Goal: Task Accomplishment & Management: Manage account settings

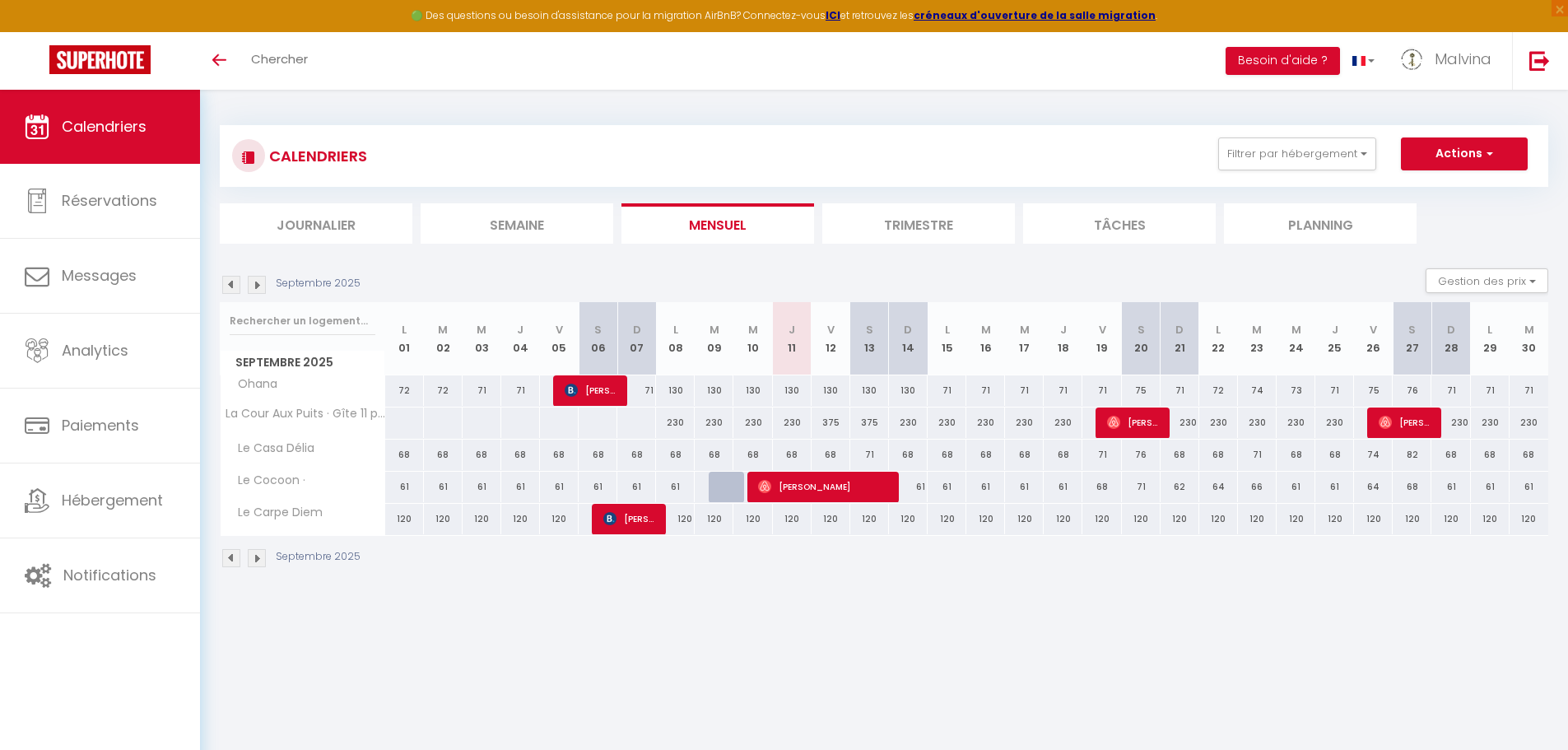
select select
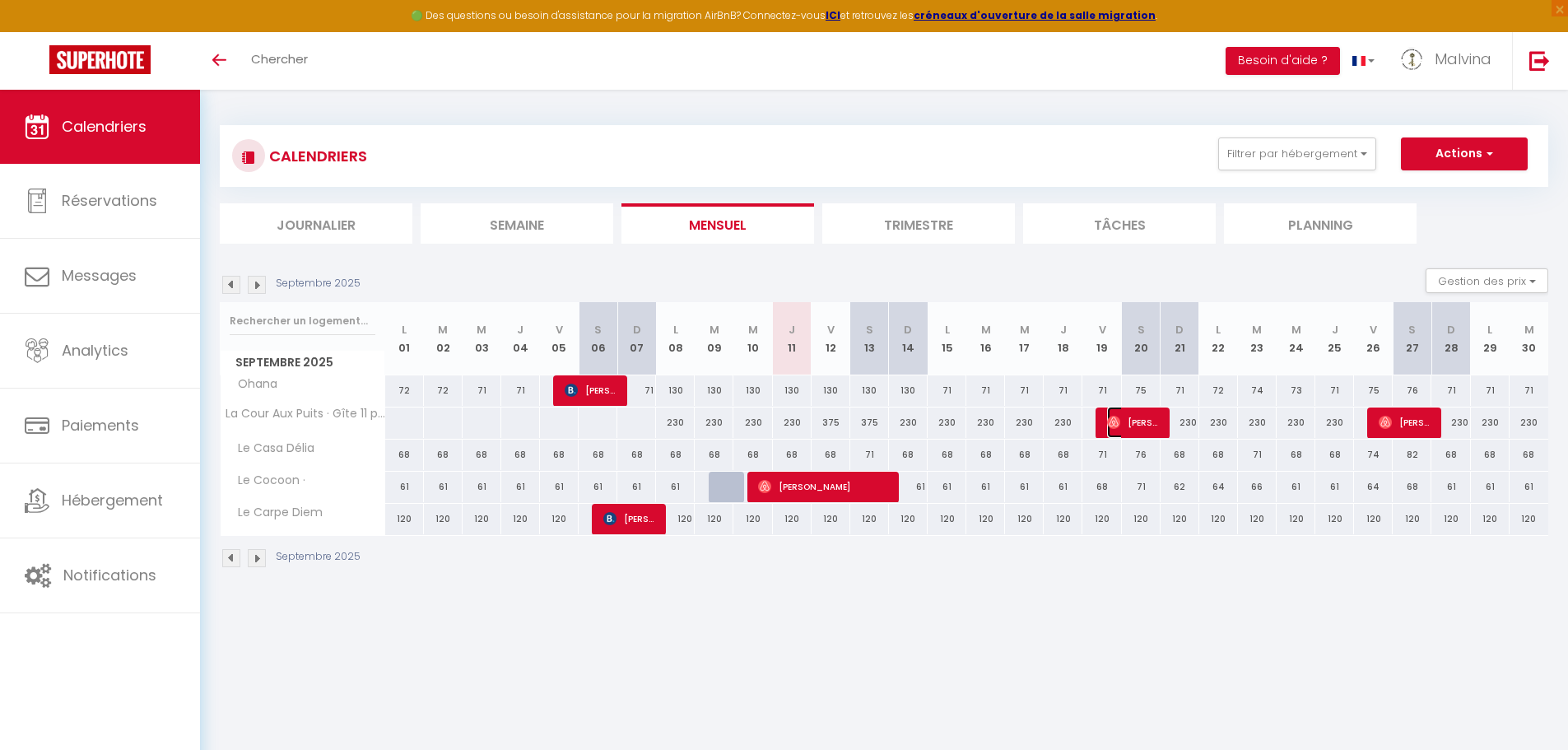
click at [1131, 427] on span "[PERSON_NAME][DEMOGRAPHIC_DATA]" at bounding box center [1134, 423] width 53 height 31
select select "OK"
select select "0"
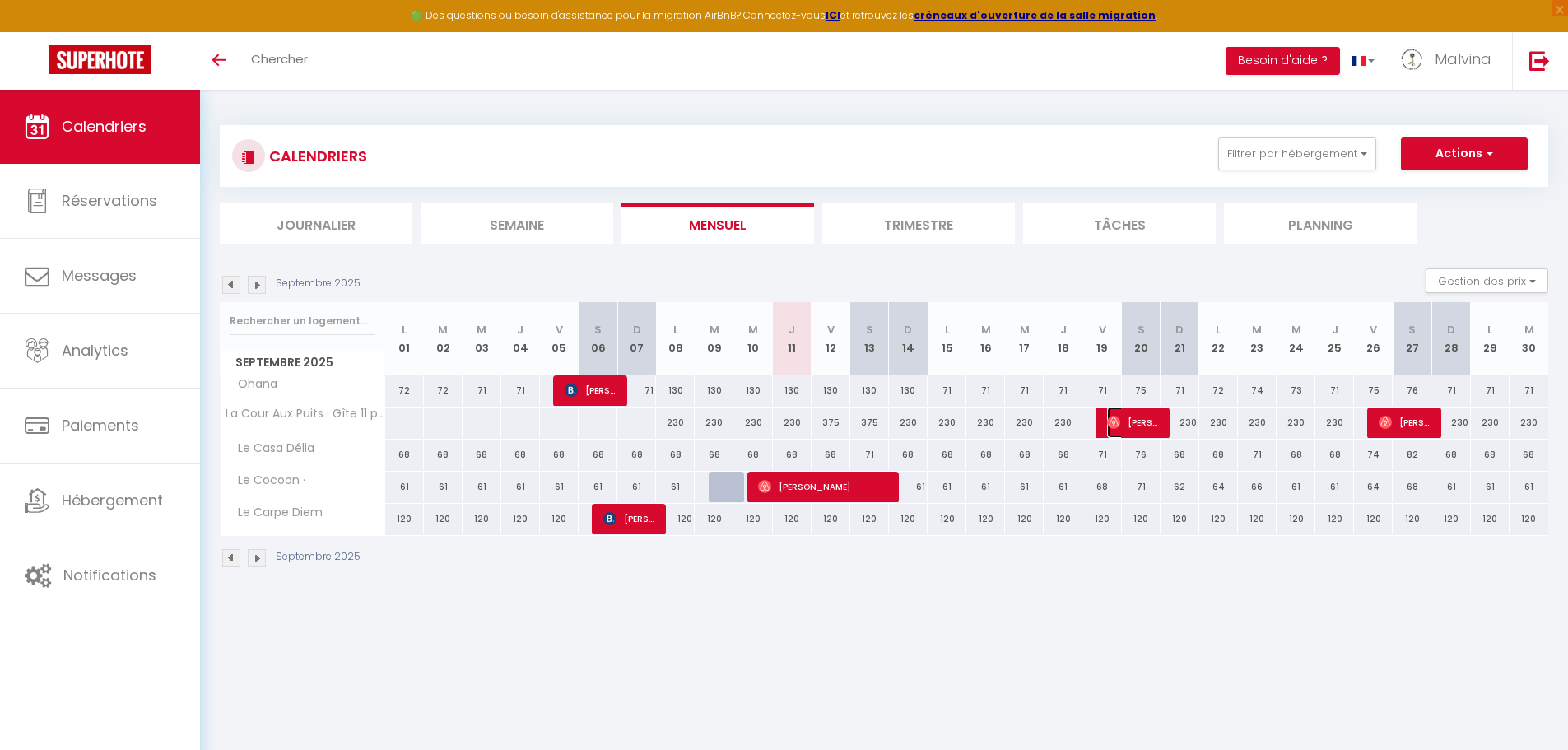
select select "1"
select select
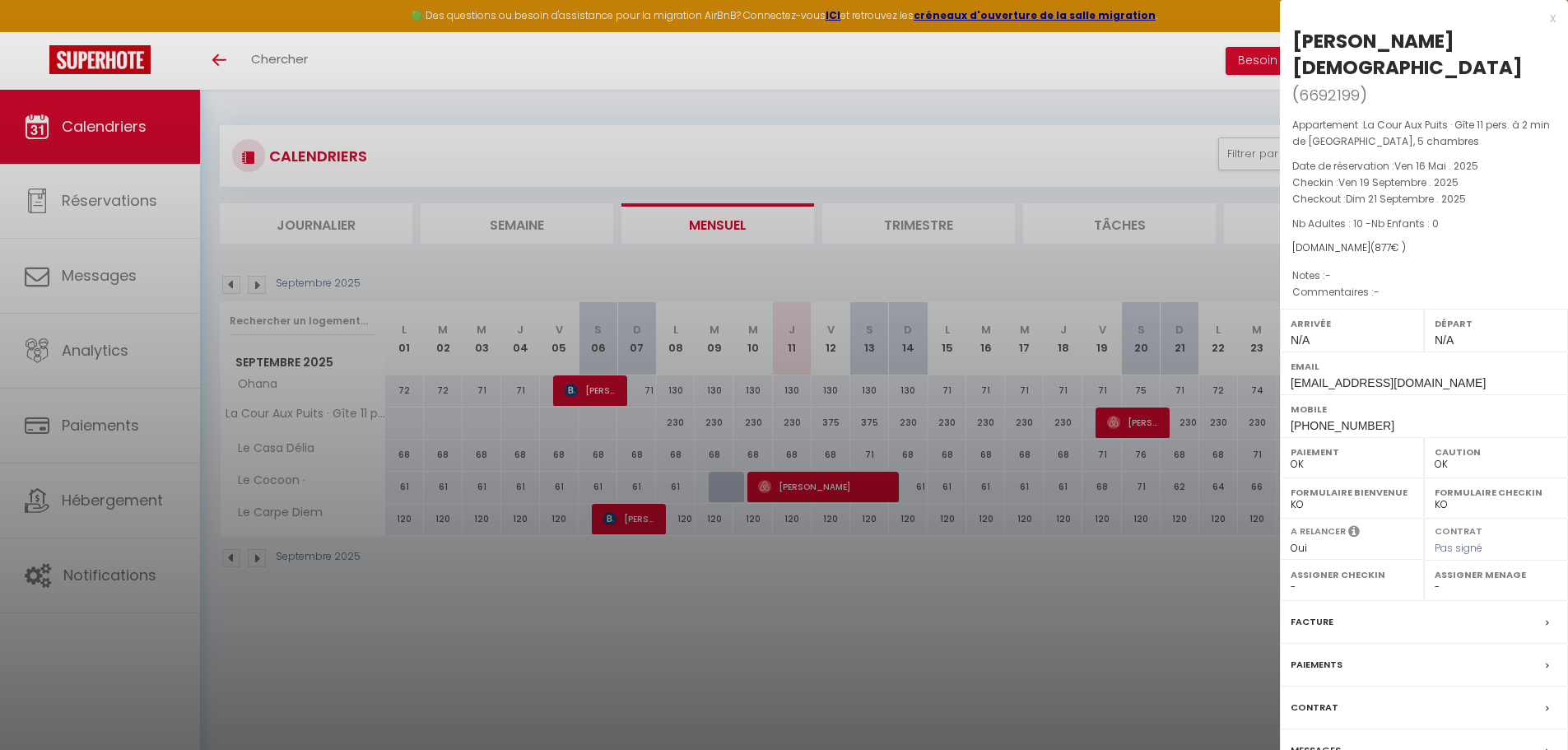
click at [876, 583] on div at bounding box center [784, 375] width 1568 height 750
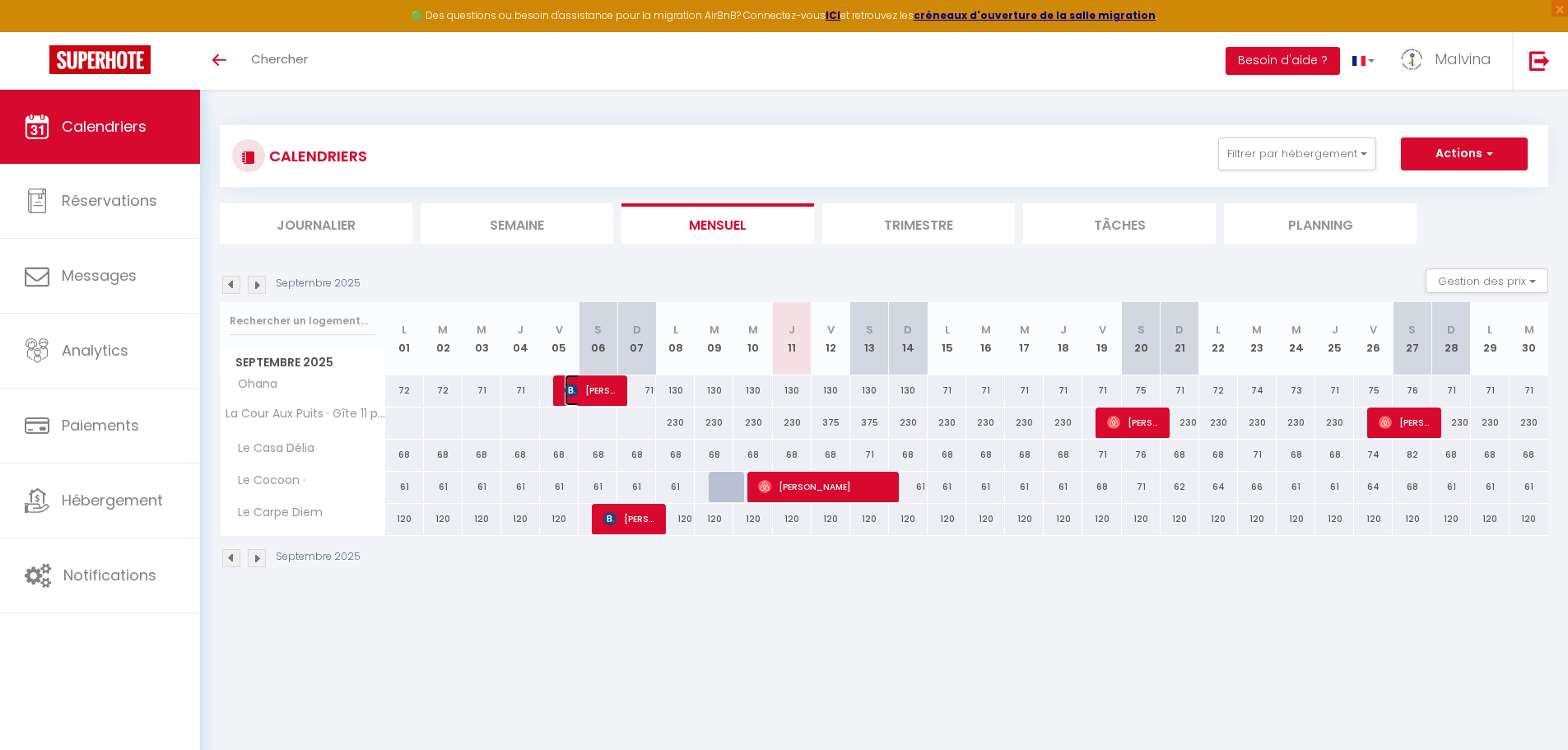
click at [592, 388] on span "[PERSON_NAME]" at bounding box center [590, 391] width 52 height 31
select select "45108"
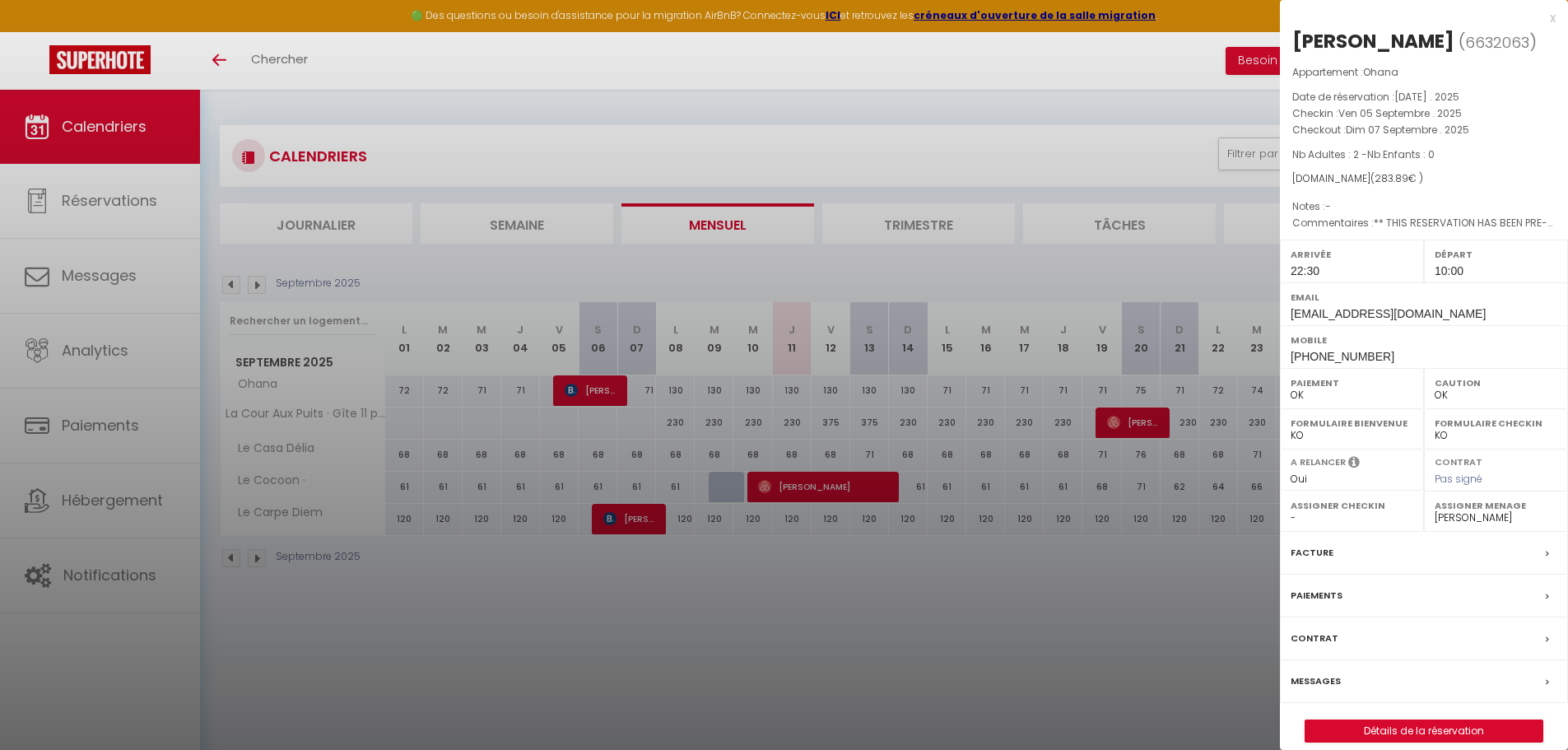
click at [394, 586] on div at bounding box center [784, 375] width 1568 height 750
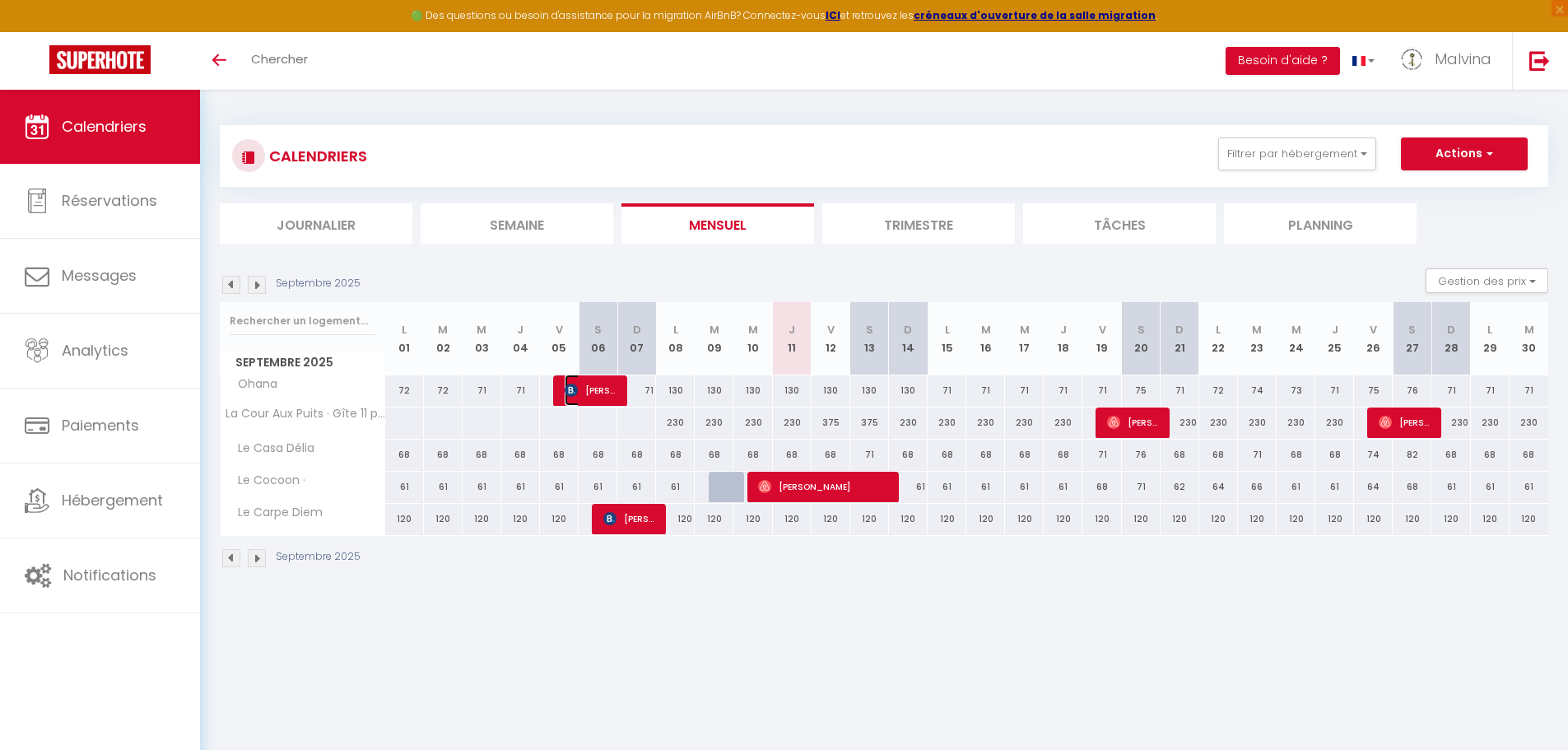
click at [603, 392] on span "[PERSON_NAME]" at bounding box center [590, 391] width 52 height 31
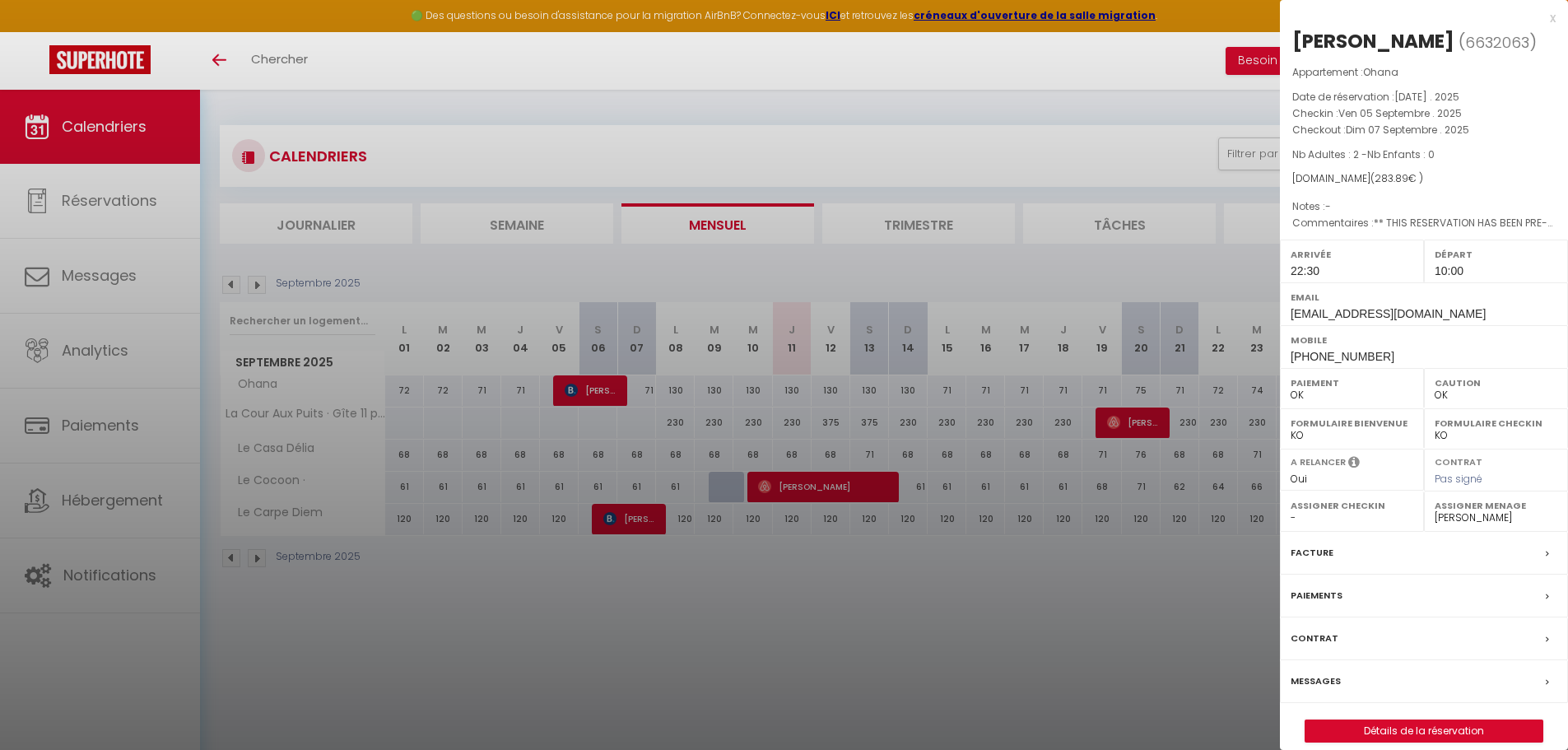
click at [1338, 598] on label "Paiements" at bounding box center [1316, 596] width 52 height 18
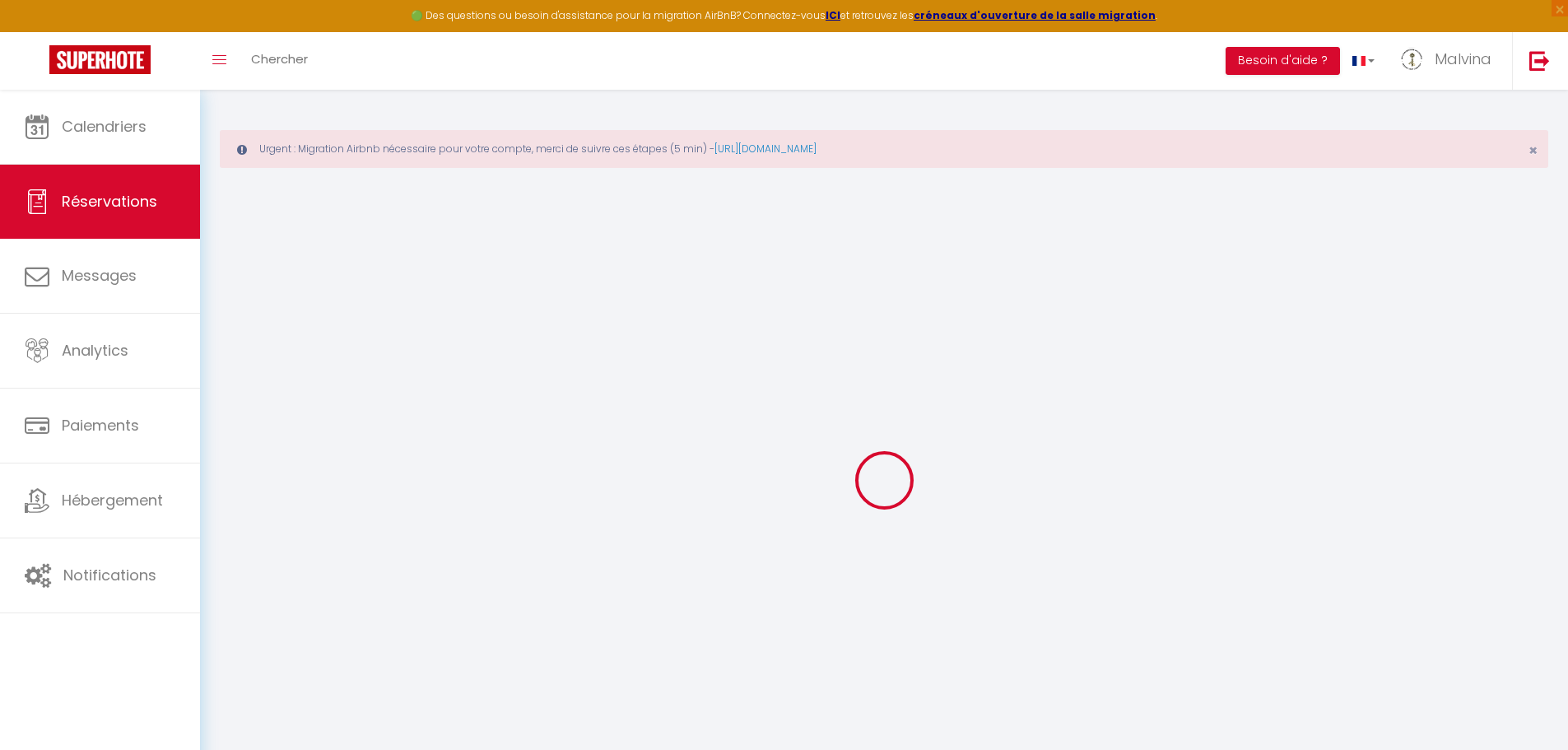
select select
checkbox input "false"
type textarea "** THIS RESERVATION HAS BEEN PRE-PAID ** Reservation has a cancellation grace p…"
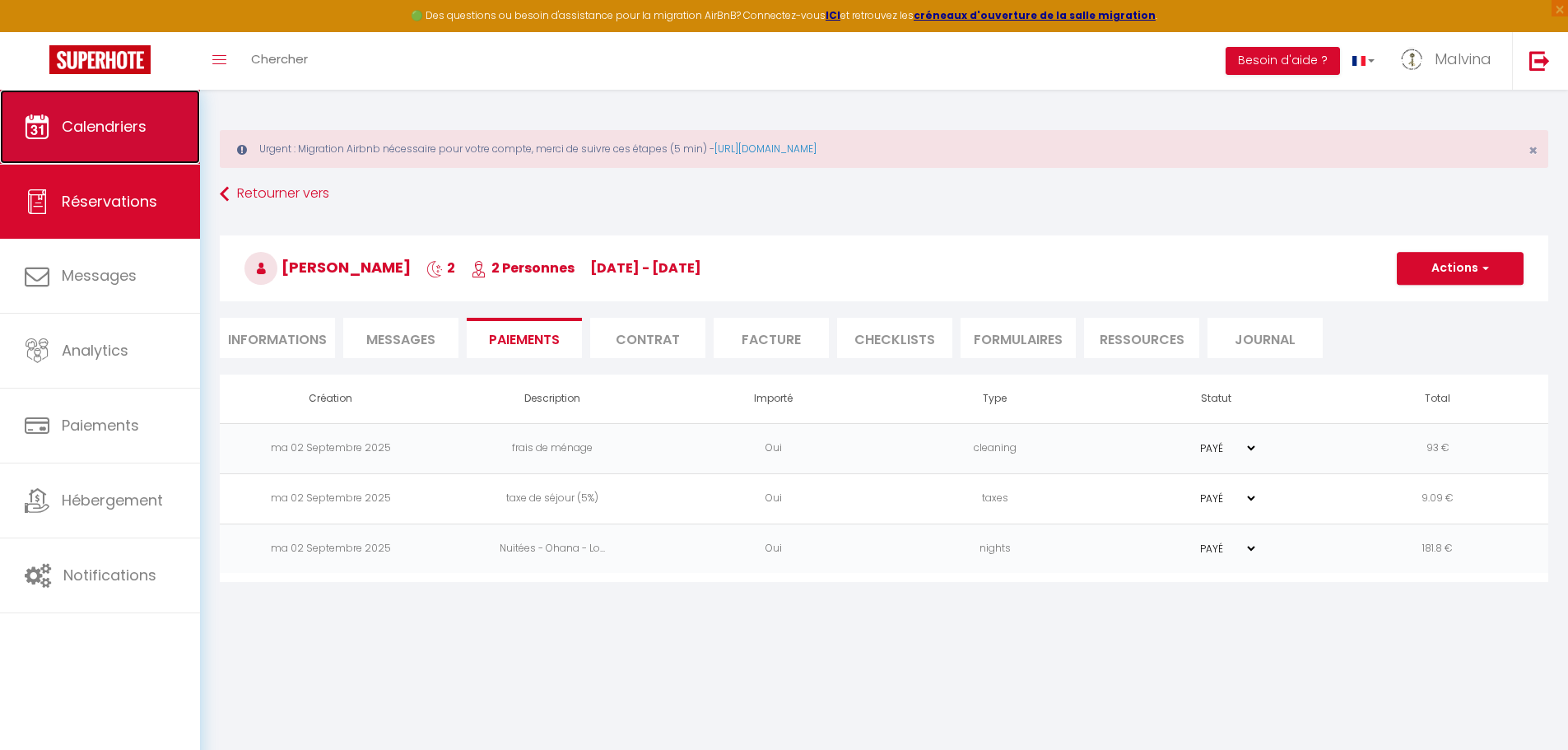
click at [138, 142] on link "Calendriers" at bounding box center [100, 127] width 200 height 74
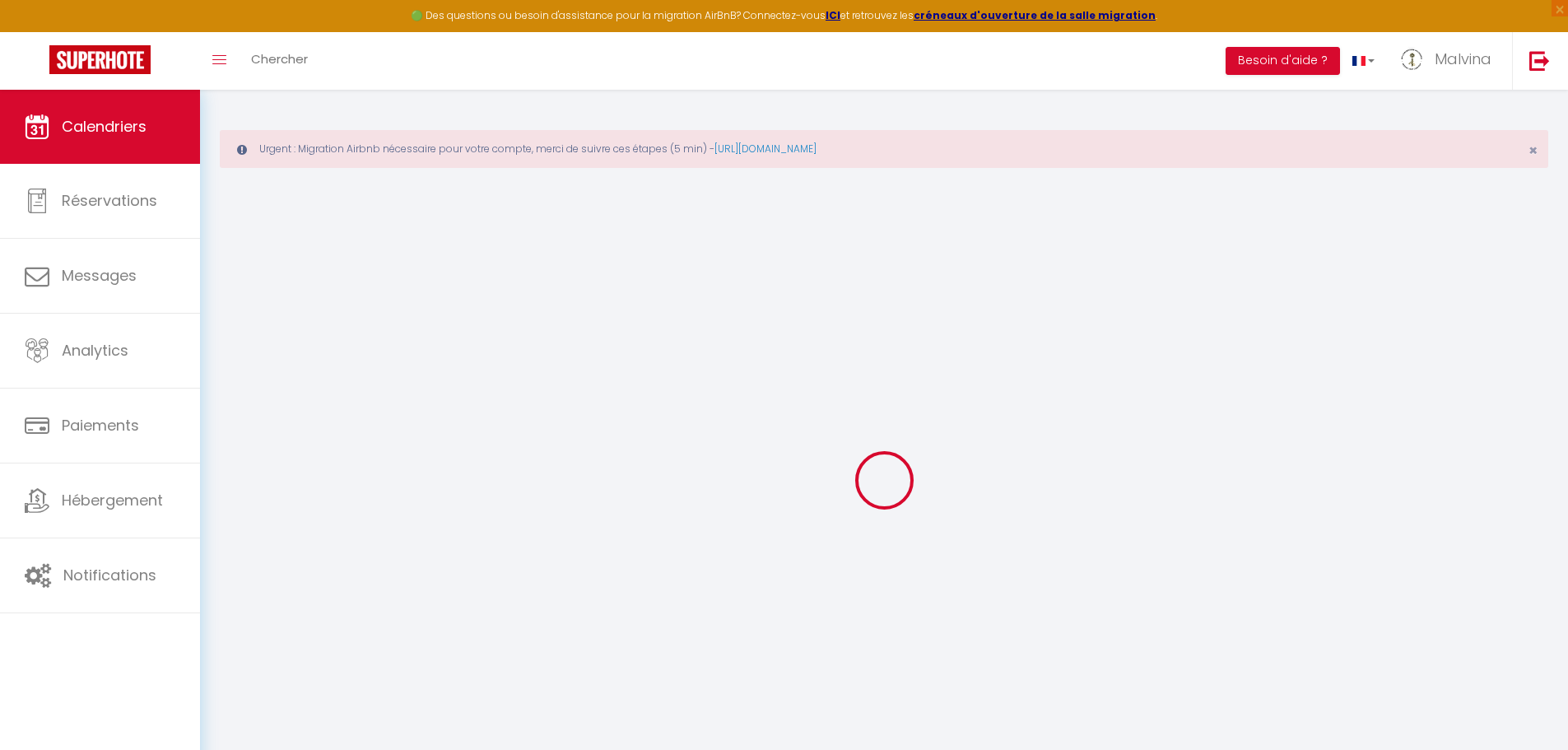
select select
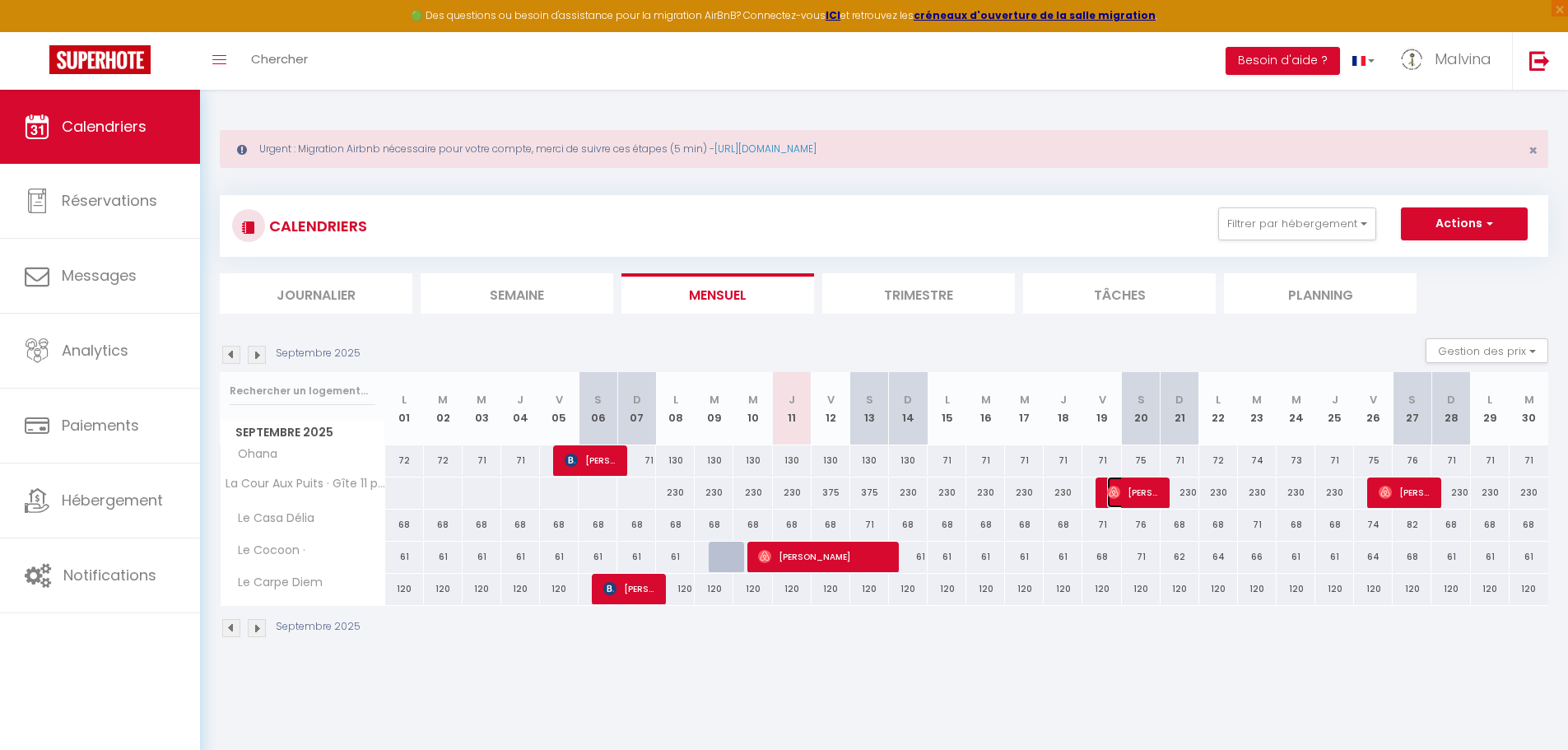
click at [1134, 494] on span "[PERSON_NAME][DEMOGRAPHIC_DATA]" at bounding box center [1133, 492] width 52 height 31
select select "OK"
select select "0"
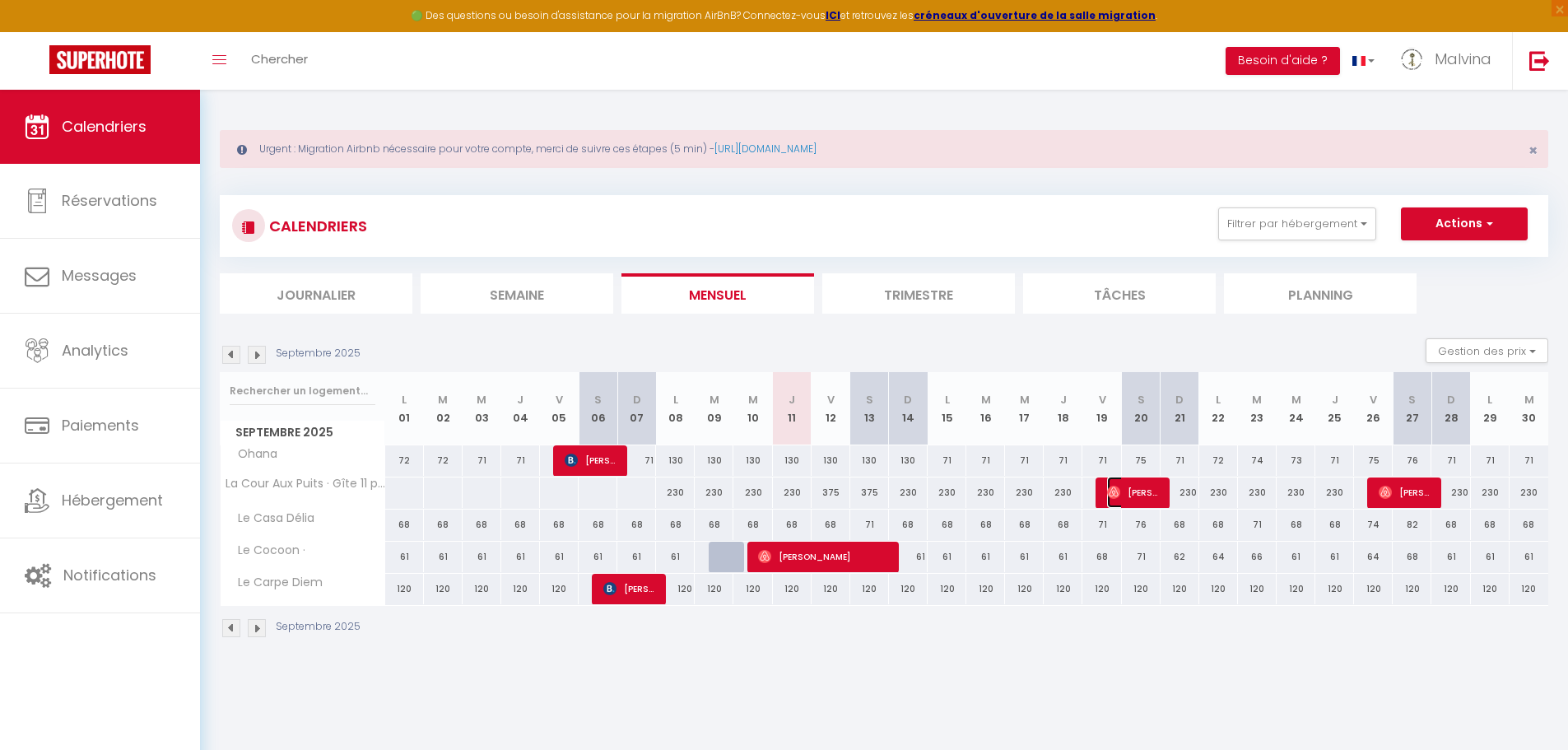
select select "1"
select select
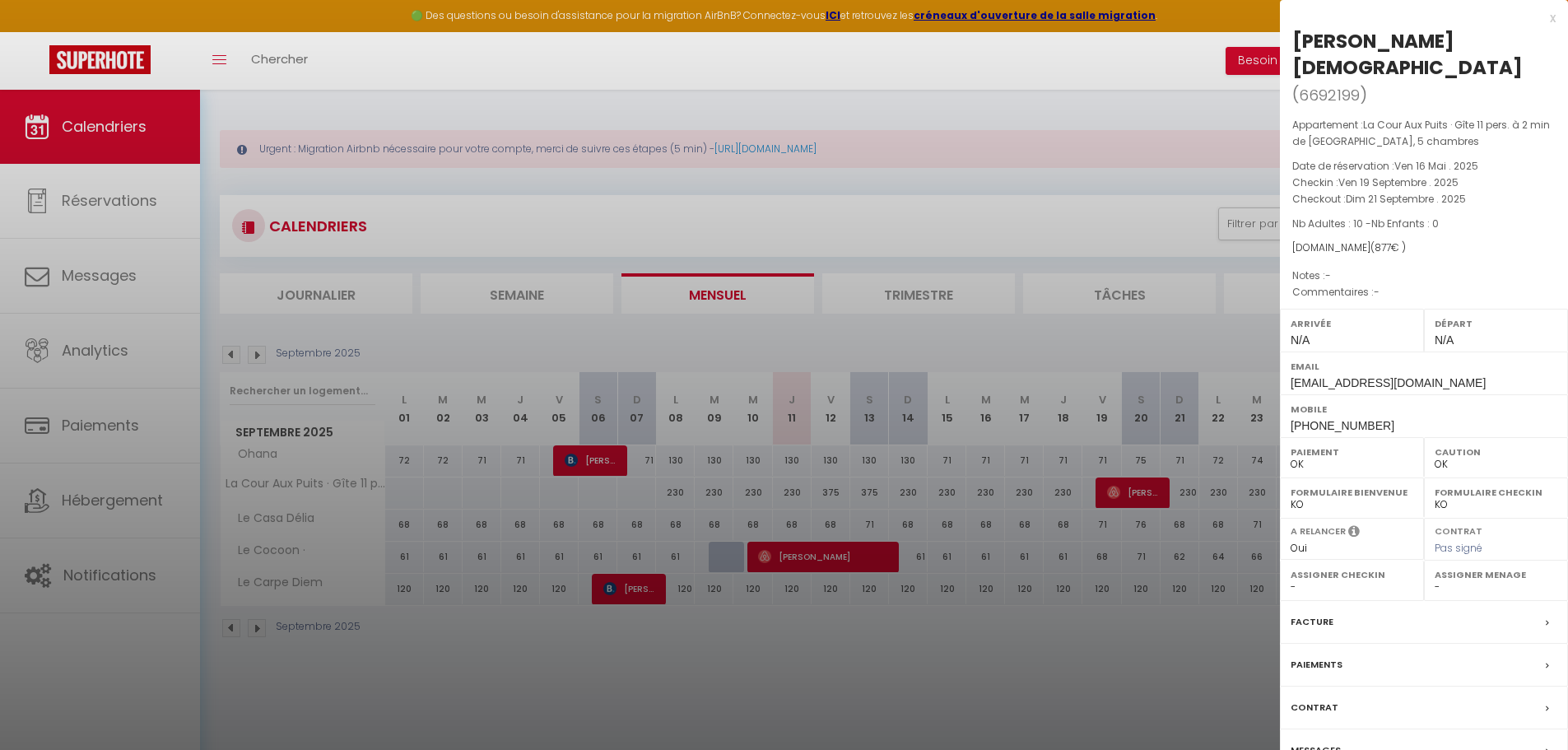
click at [1326, 656] on label "Paiements" at bounding box center [1316, 665] width 52 height 18
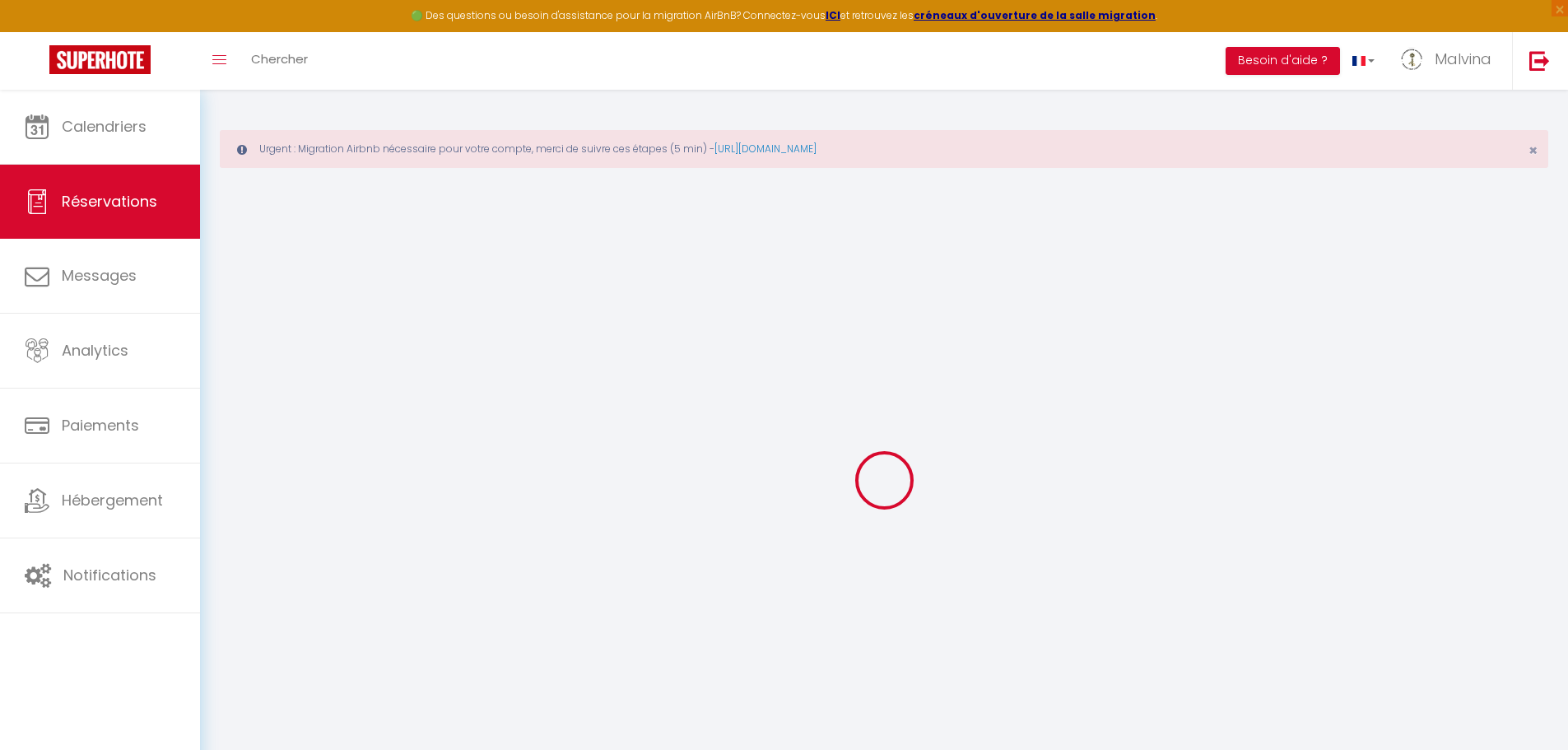
select select
checkbox input "false"
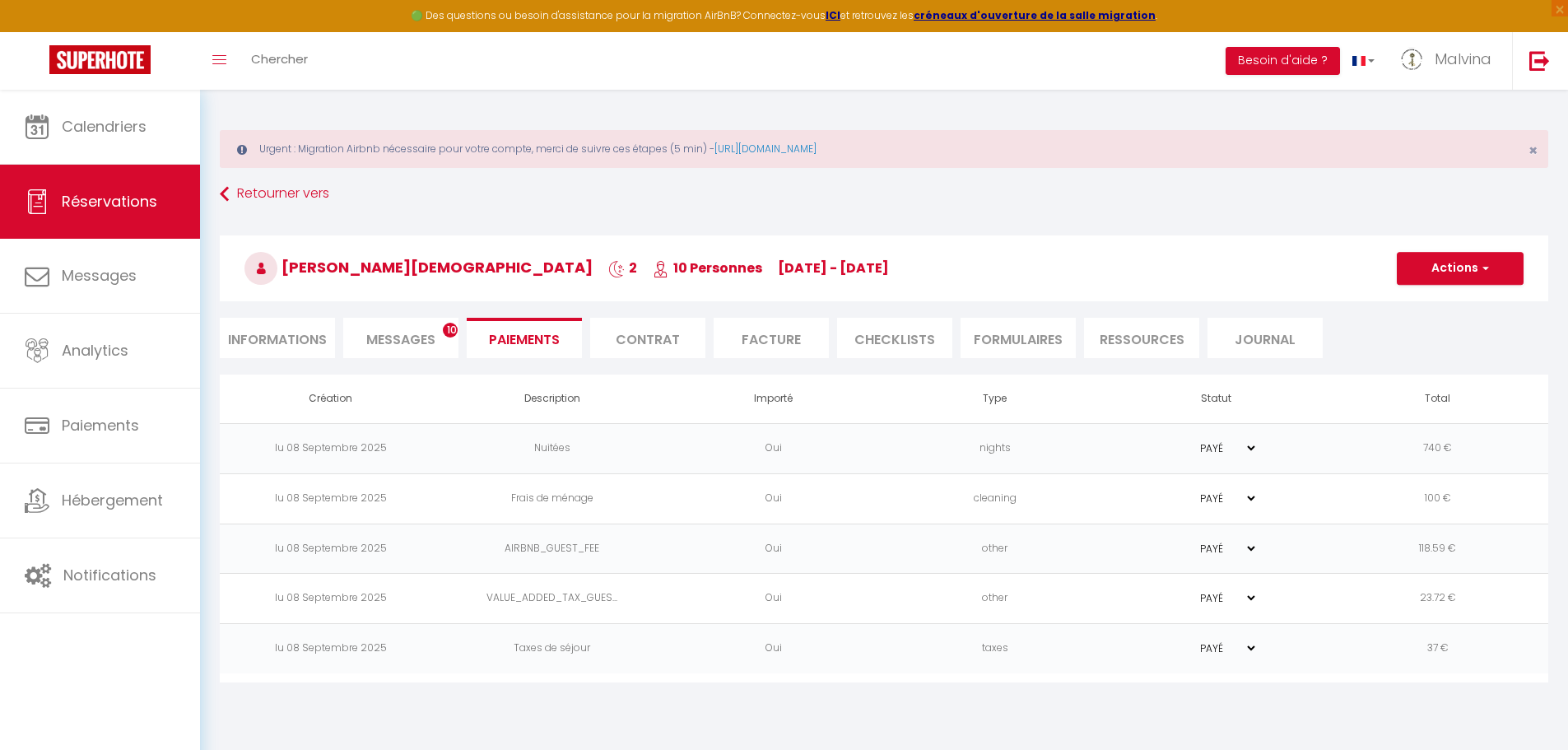
click at [1248, 602] on select "PAYÉ EN ATTENTE" at bounding box center [1217, 599] width 82 height 16
click at [1037, 688] on div "Urgent : Migration Airbnb nécessaire pour votre compte, merci de suivre ces éta…" at bounding box center [884, 396] width 1368 height 612
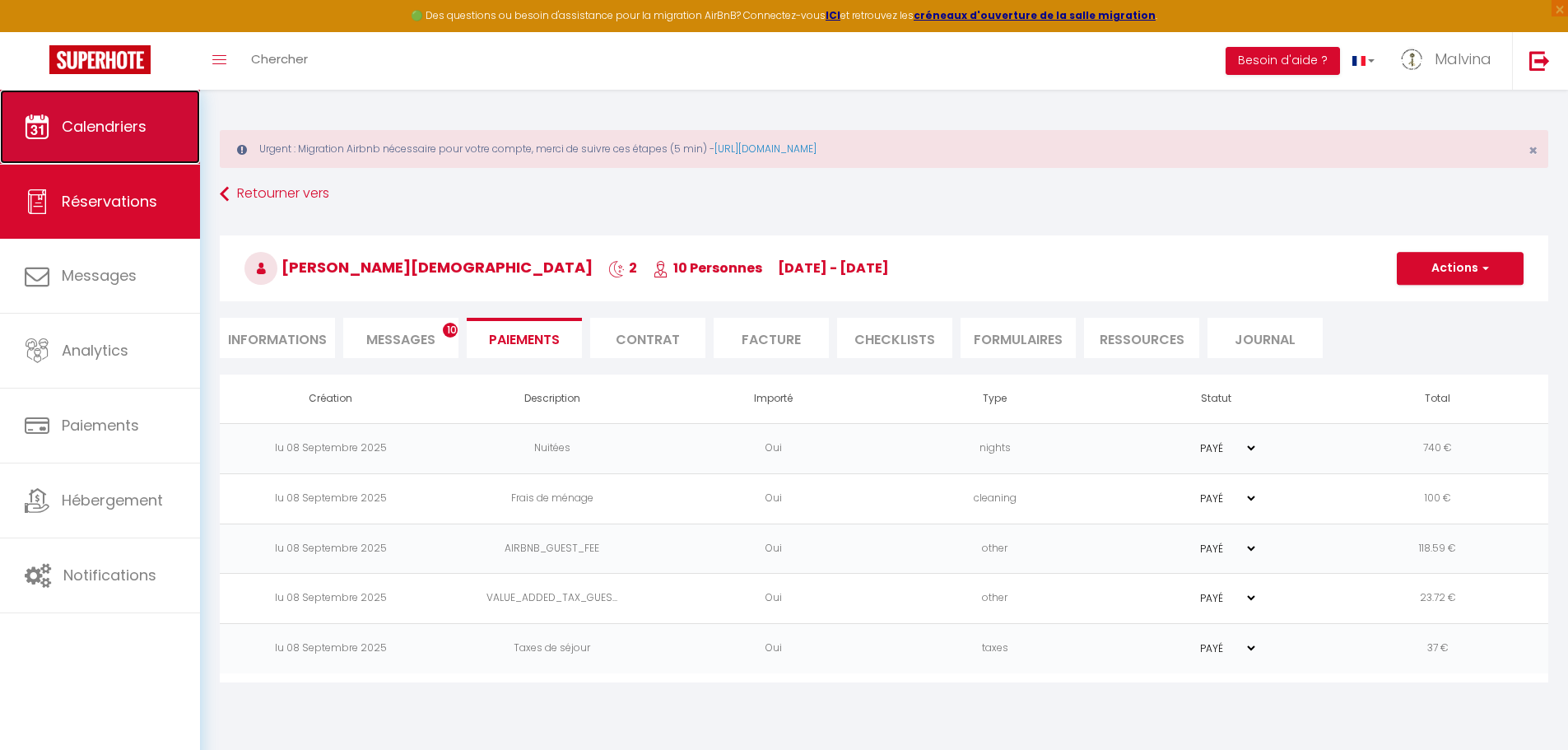
click at [128, 129] on span "Calendriers" at bounding box center [103, 126] width 85 height 21
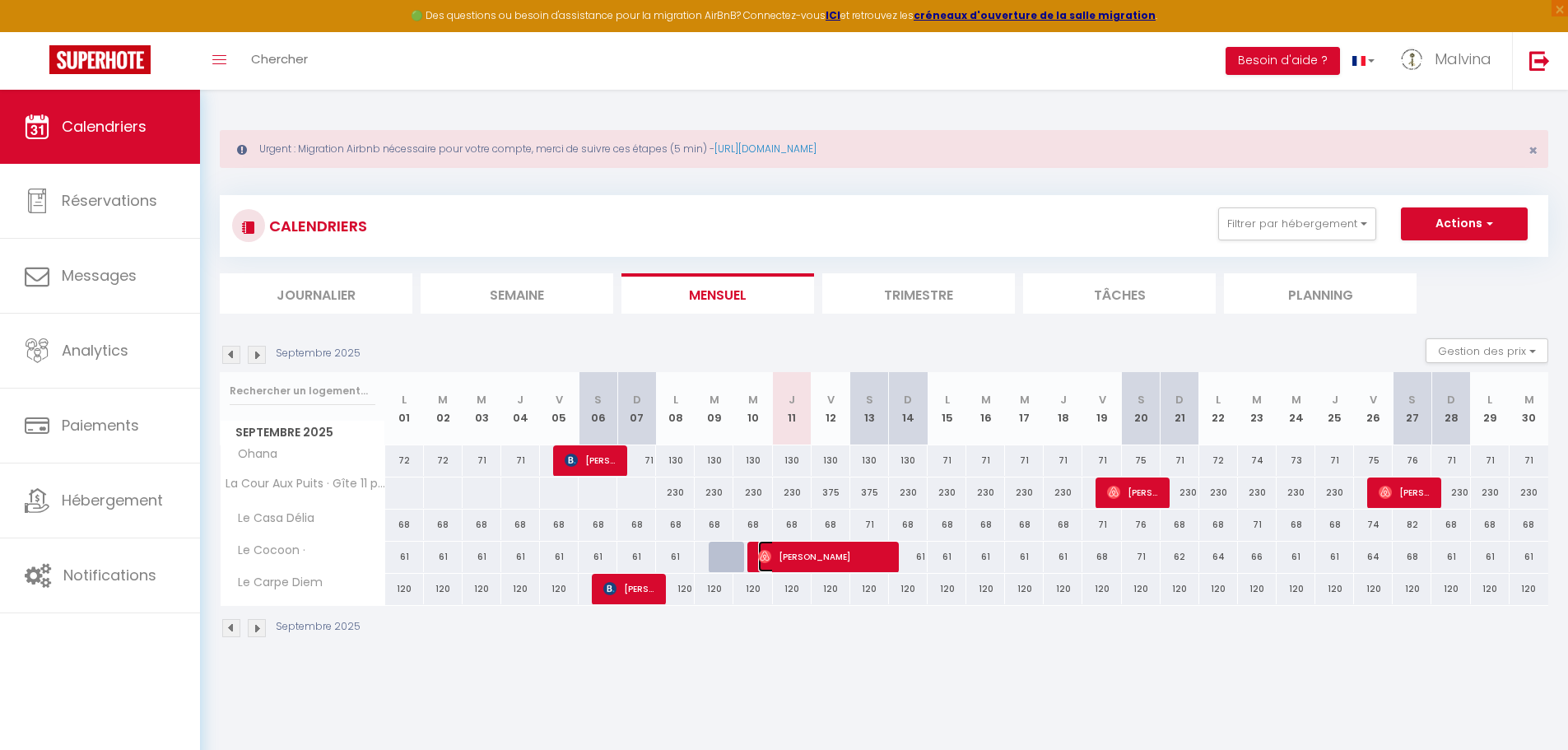
click at [838, 562] on span "[PERSON_NAME]" at bounding box center [823, 557] width 129 height 31
select select "OK"
select select "1"
select select "0"
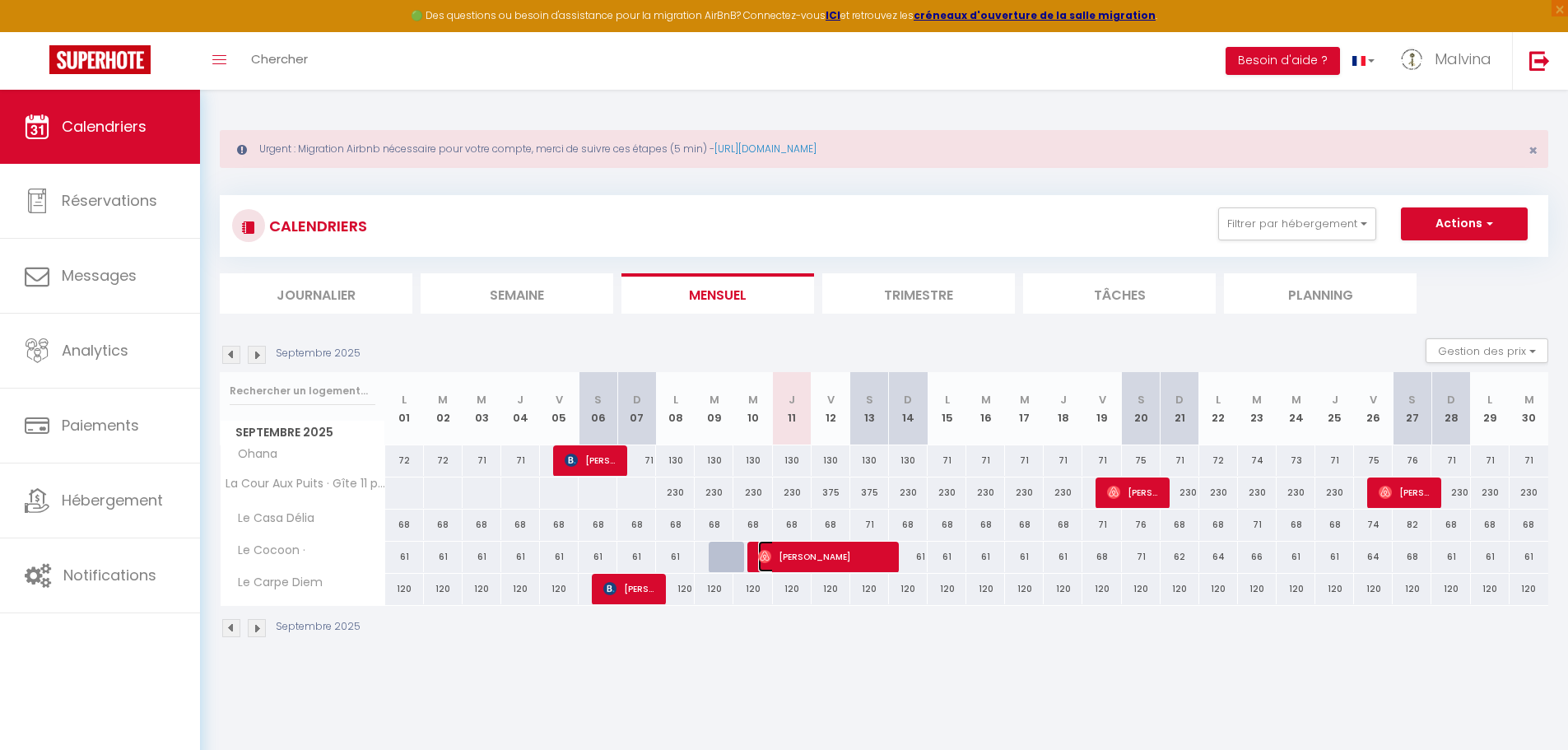
select select "1"
select select
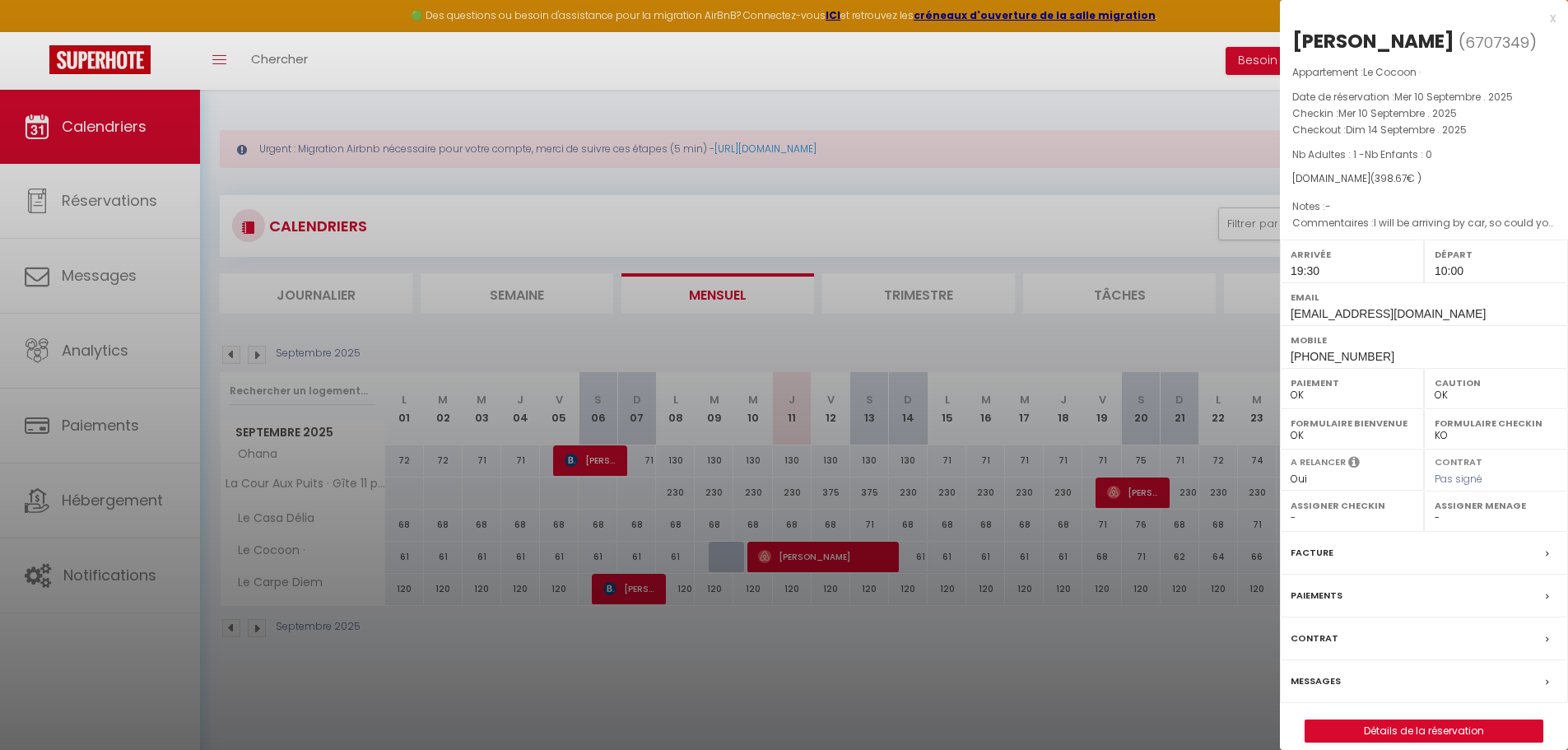
click at [1050, 716] on div at bounding box center [784, 375] width 1568 height 750
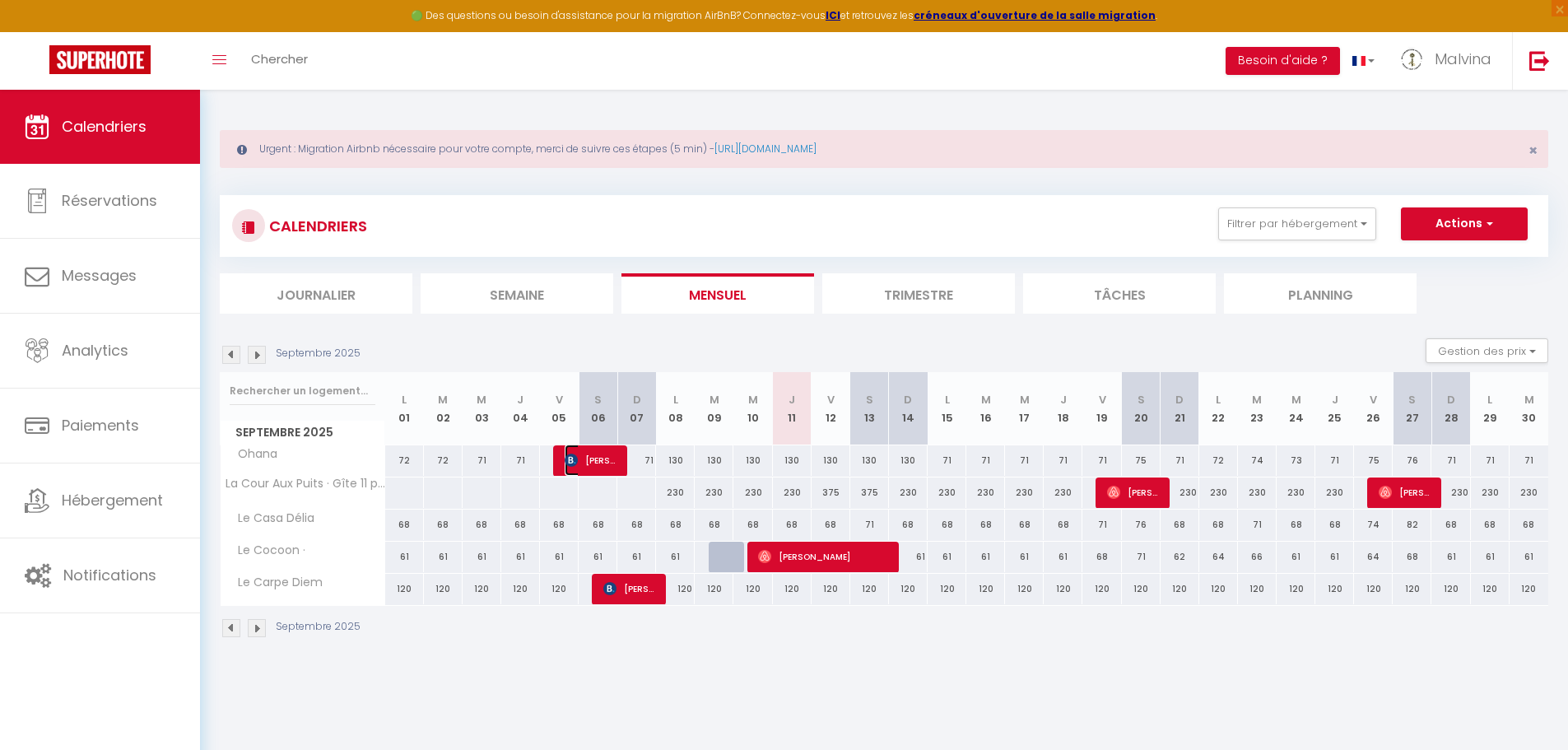
click at [583, 460] on span "[PERSON_NAME]" at bounding box center [590, 460] width 52 height 31
select select "45108"
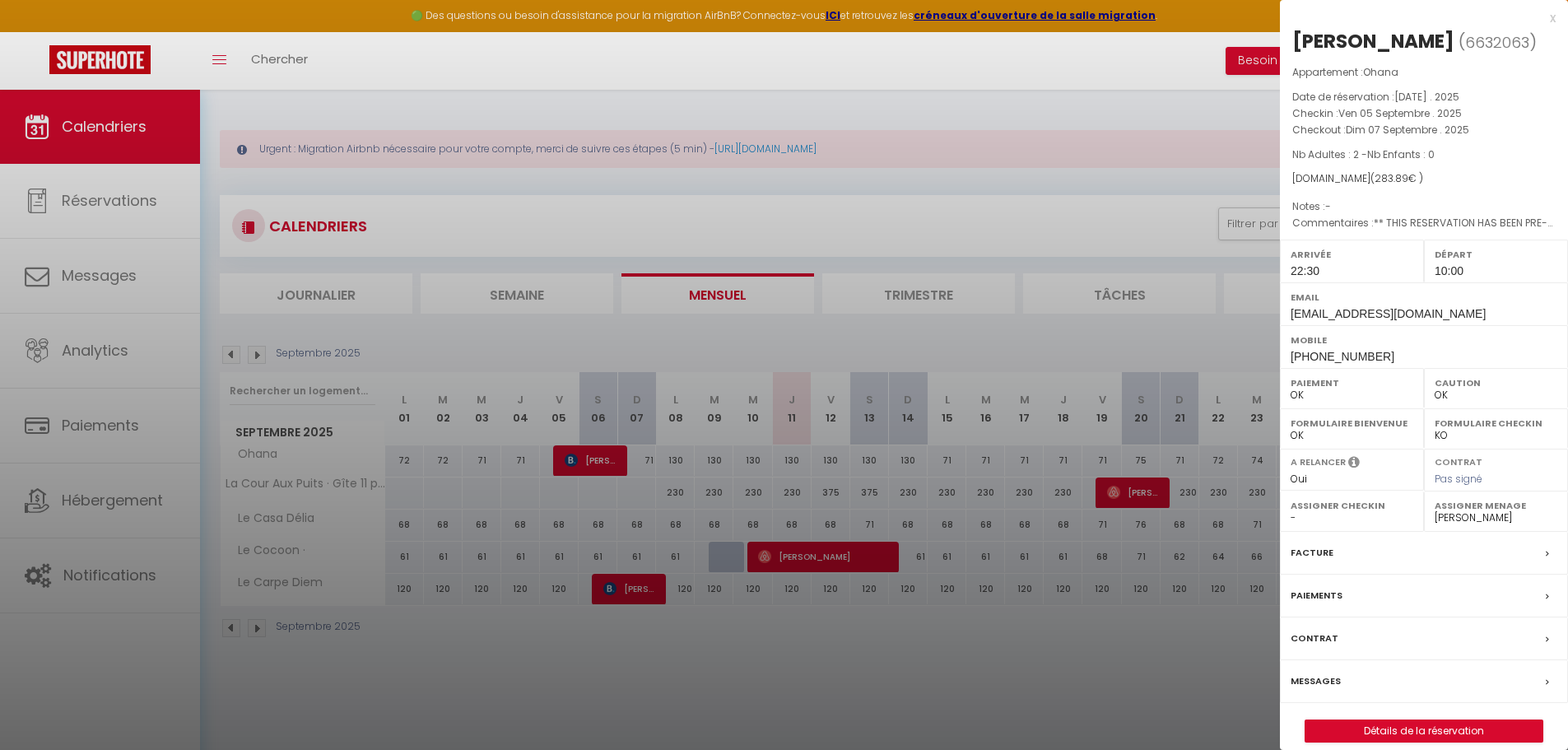
click at [1312, 593] on label "Paiements" at bounding box center [1316, 596] width 52 height 18
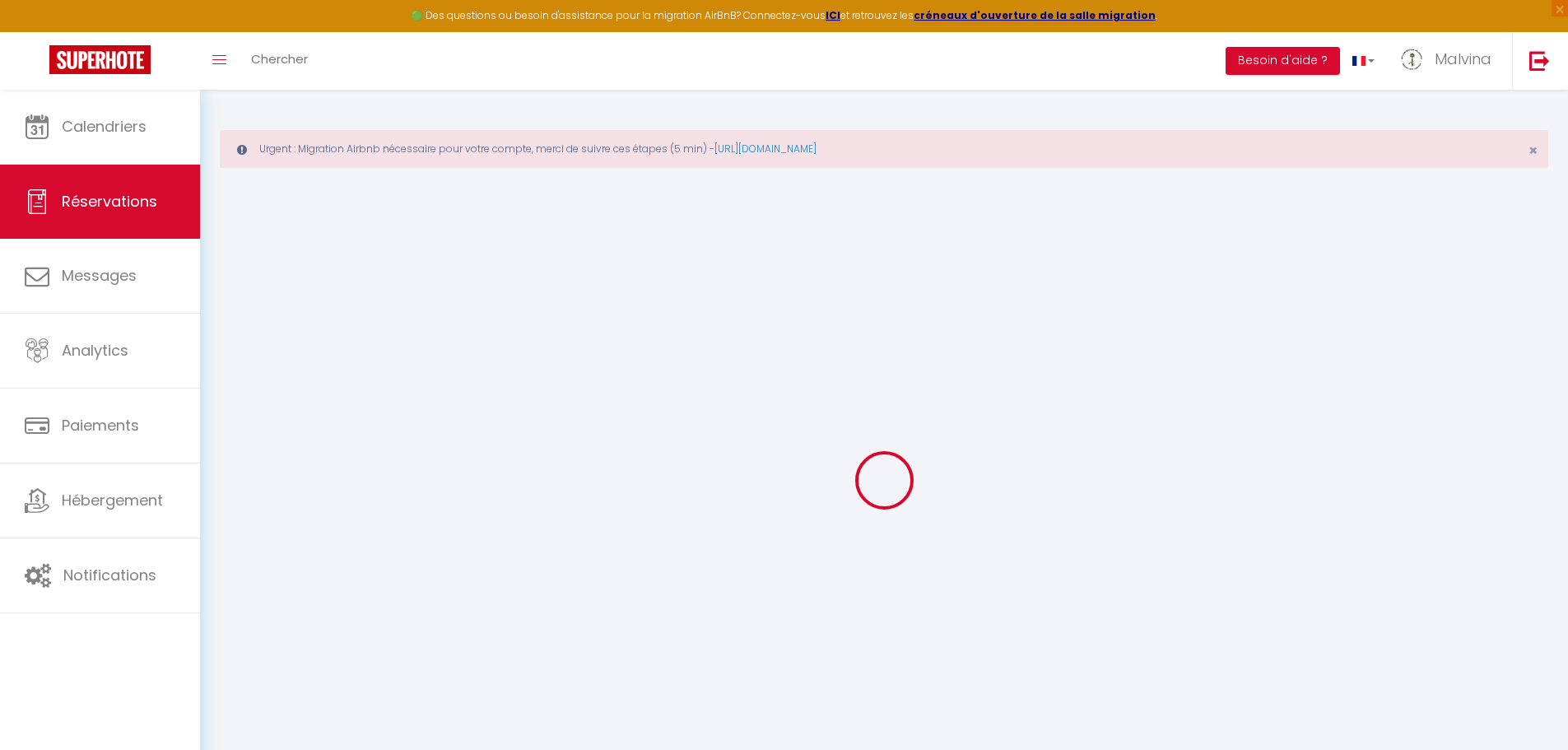
select select
checkbox input "false"
select select
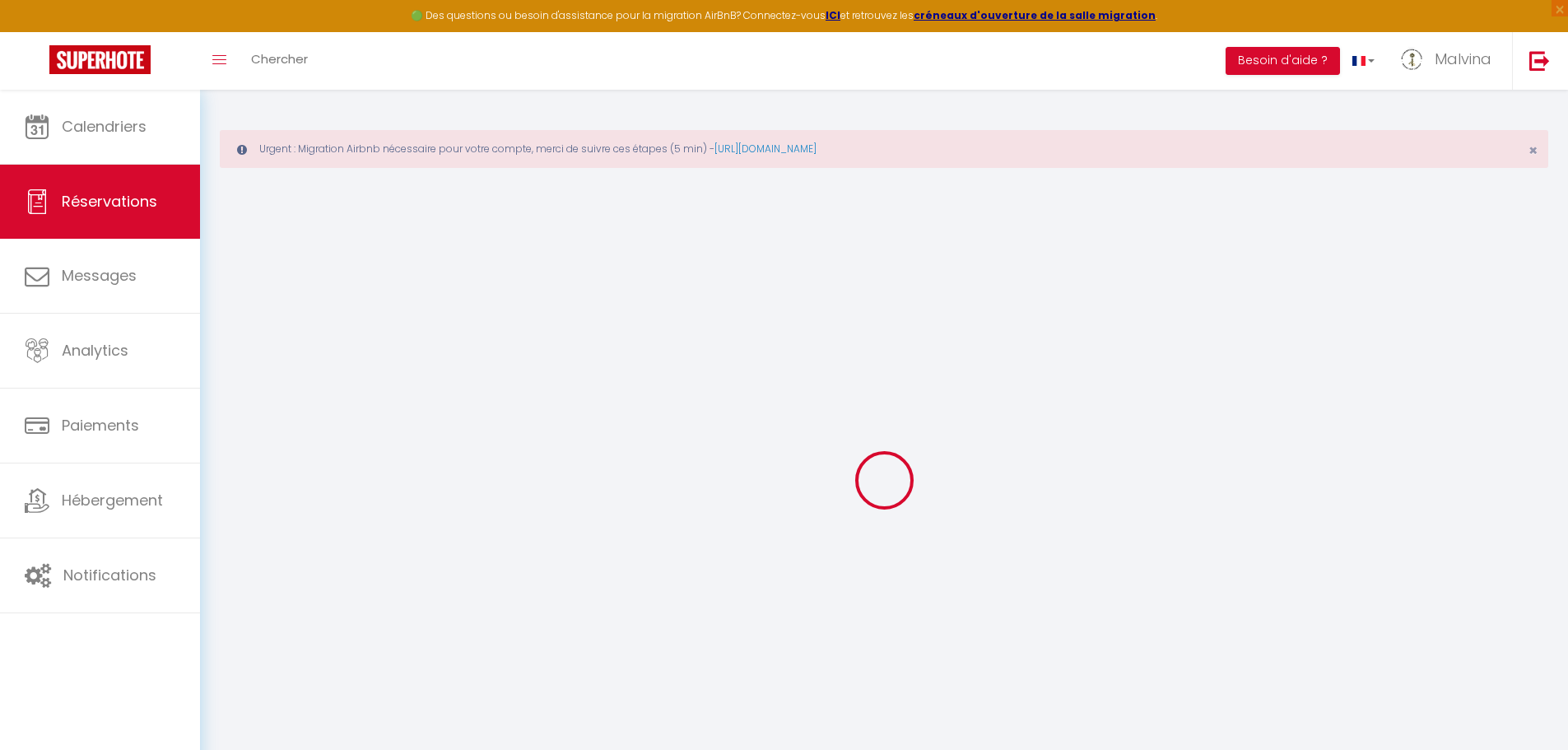
checkbox input "false"
type textarea "** THIS RESERVATION HAS BEEN PRE-PAID ** Reservation has a cancellation grace p…"
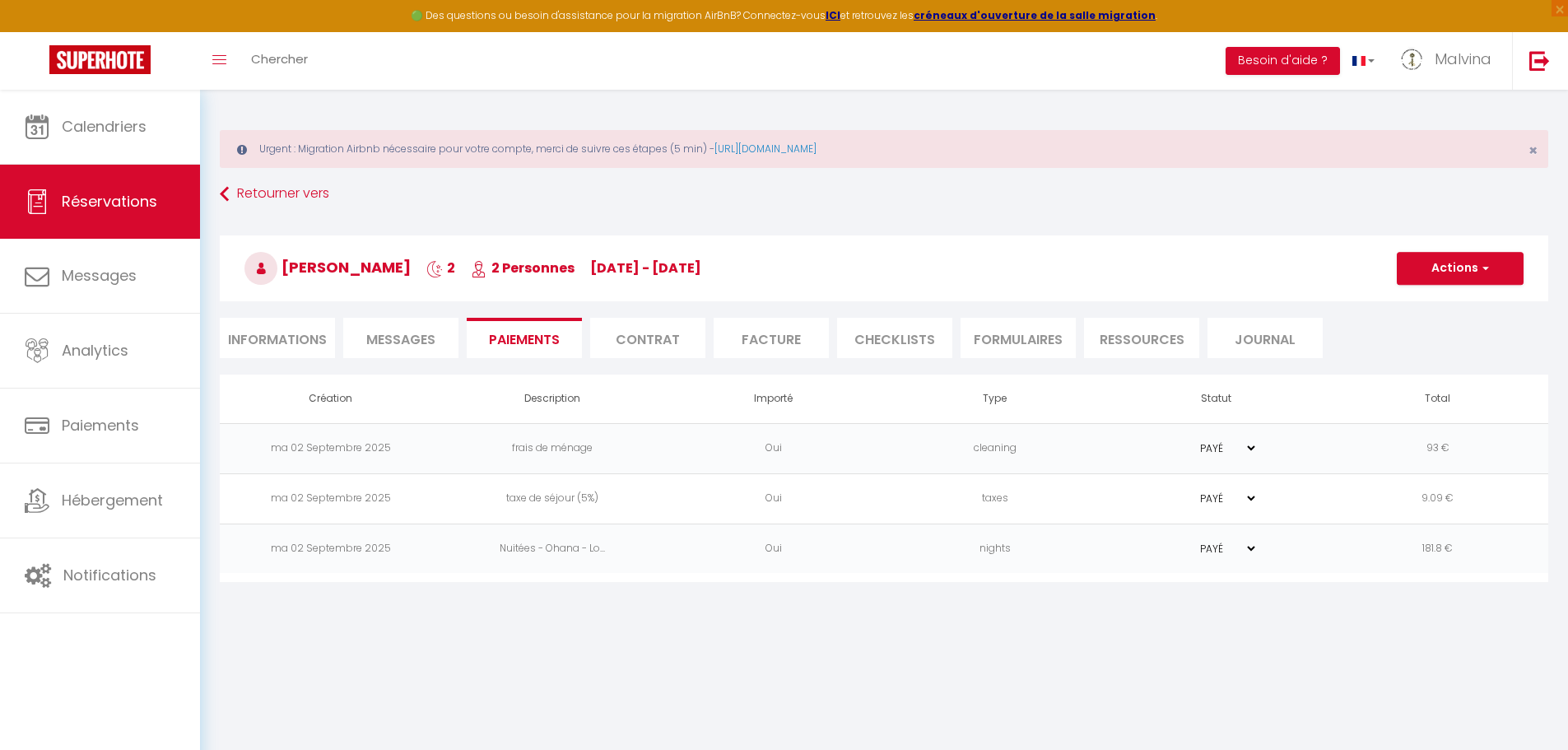
click at [842, 575] on div "Création Description Importé Type Statut Total [DATE] frais de ménage Oui clean…" at bounding box center [884, 479] width 1329 height 207
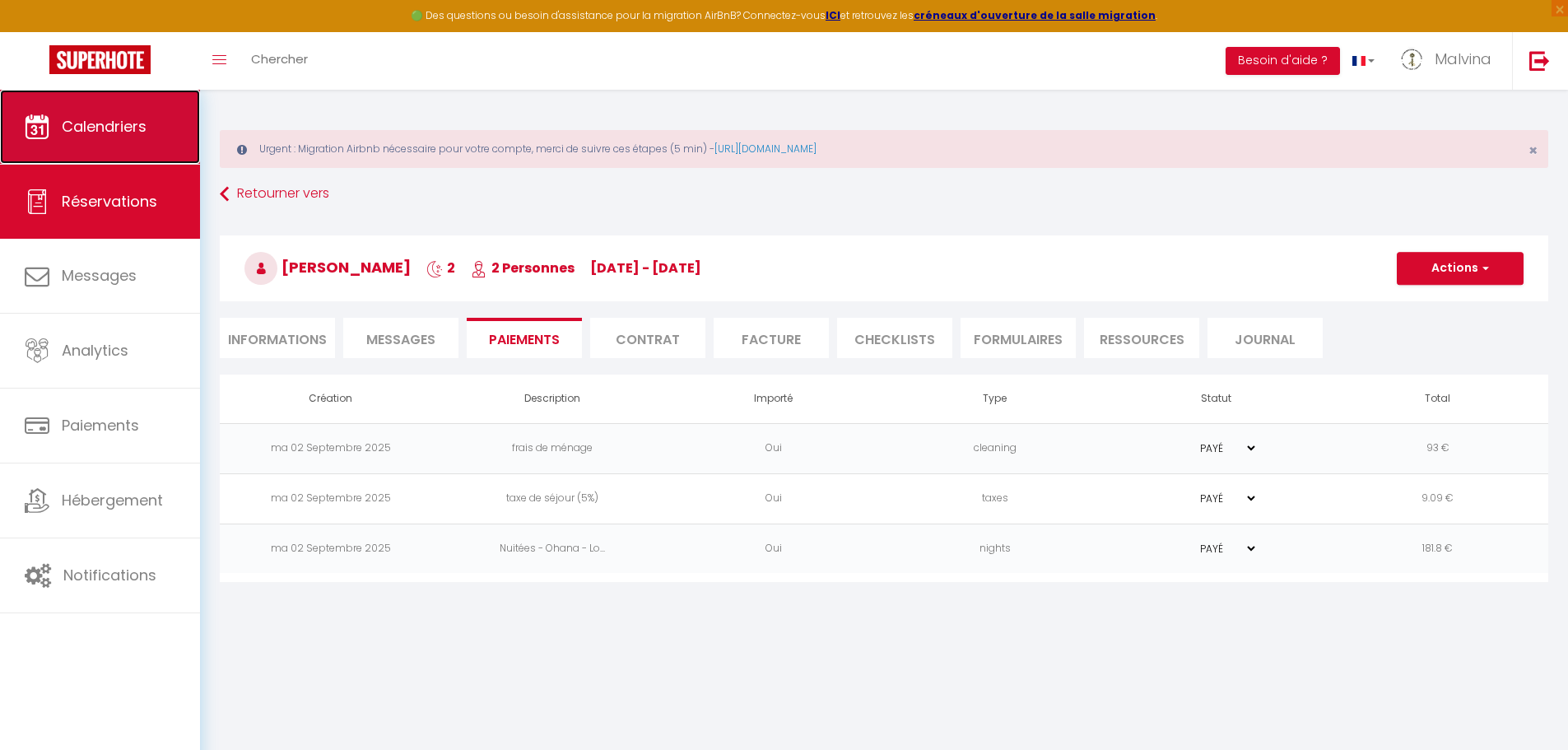
click at [118, 126] on span "Calendriers" at bounding box center [103, 126] width 85 height 21
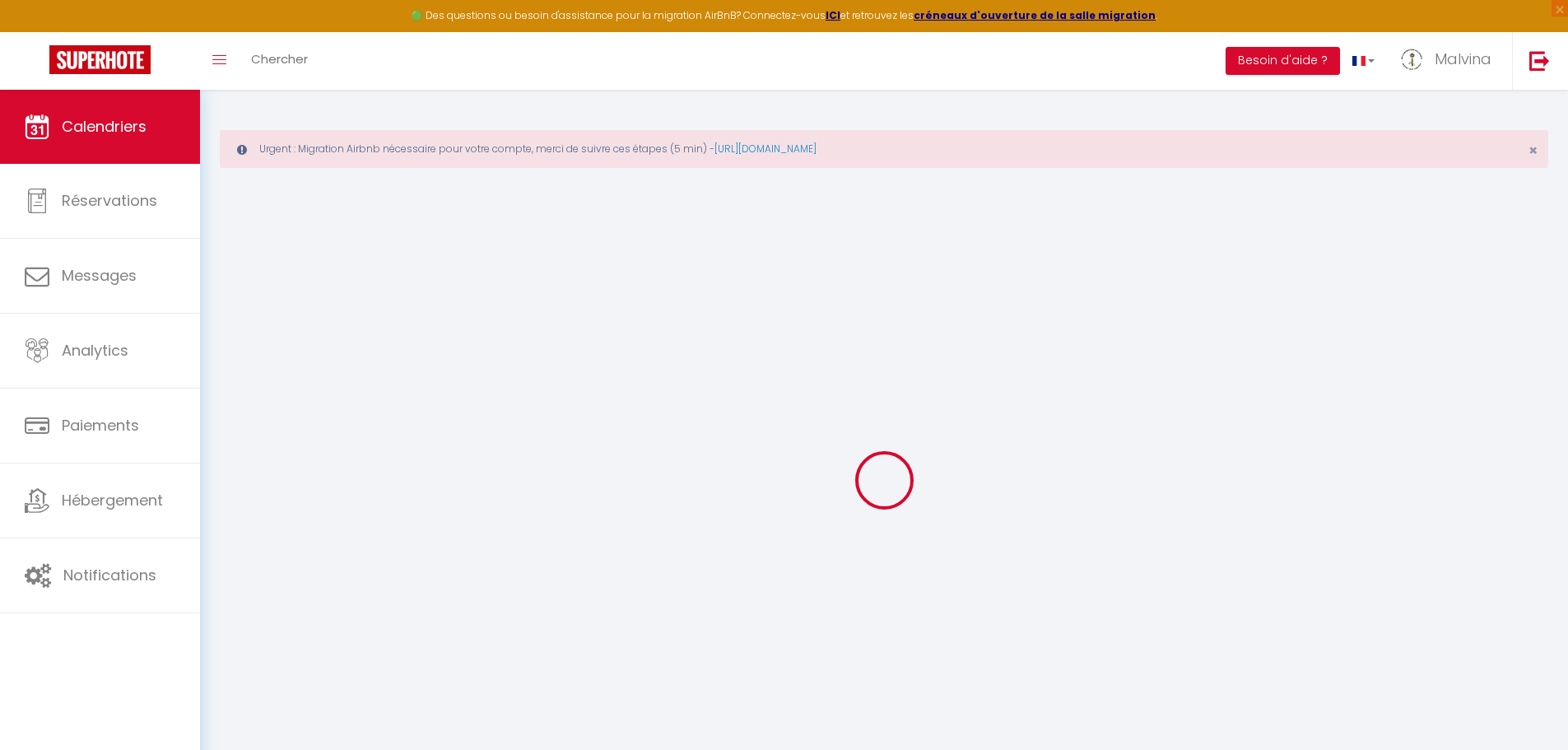
select select
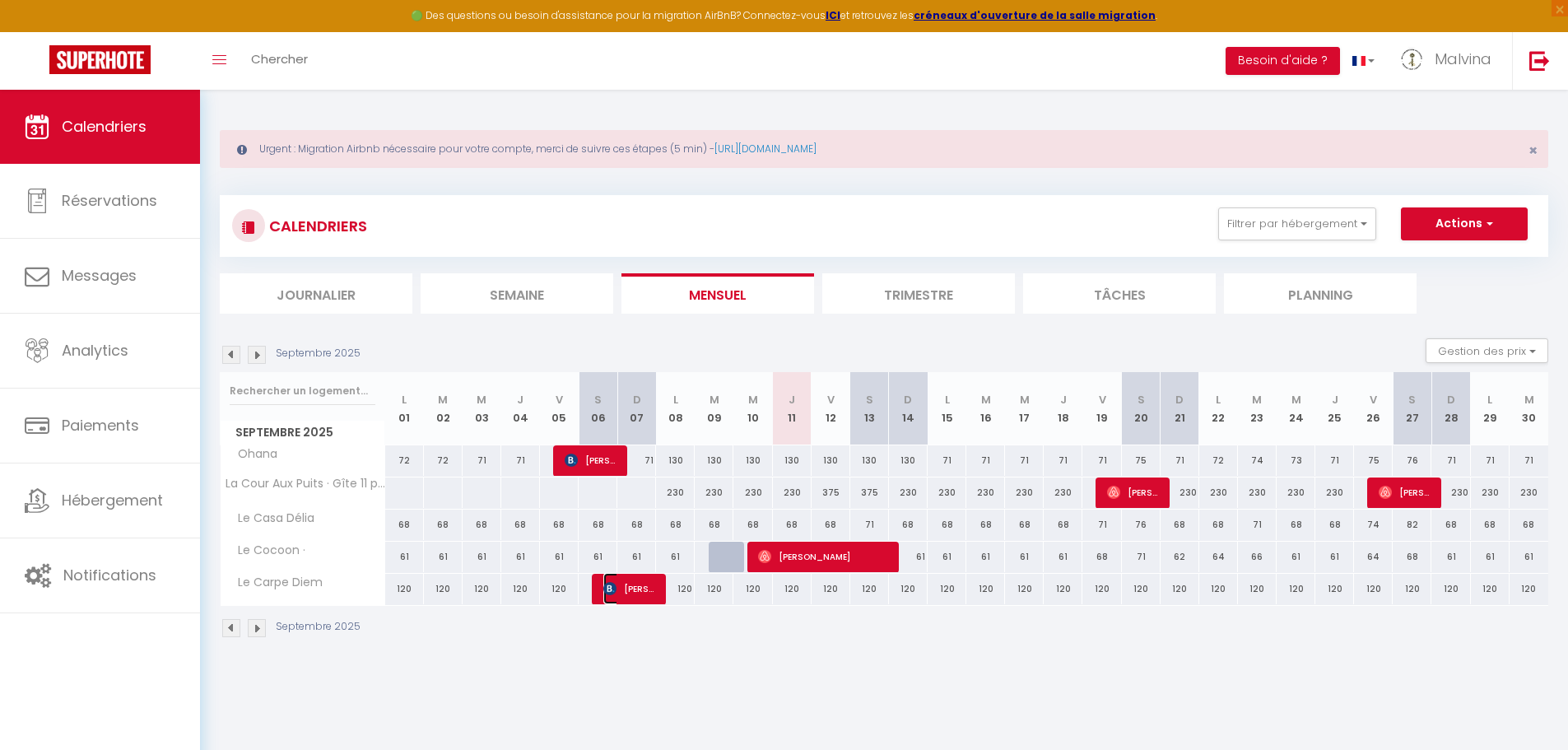
click at [639, 591] on span "[PERSON_NAME]" at bounding box center [629, 589] width 52 height 31
select select "OK"
select select "0"
select select "1"
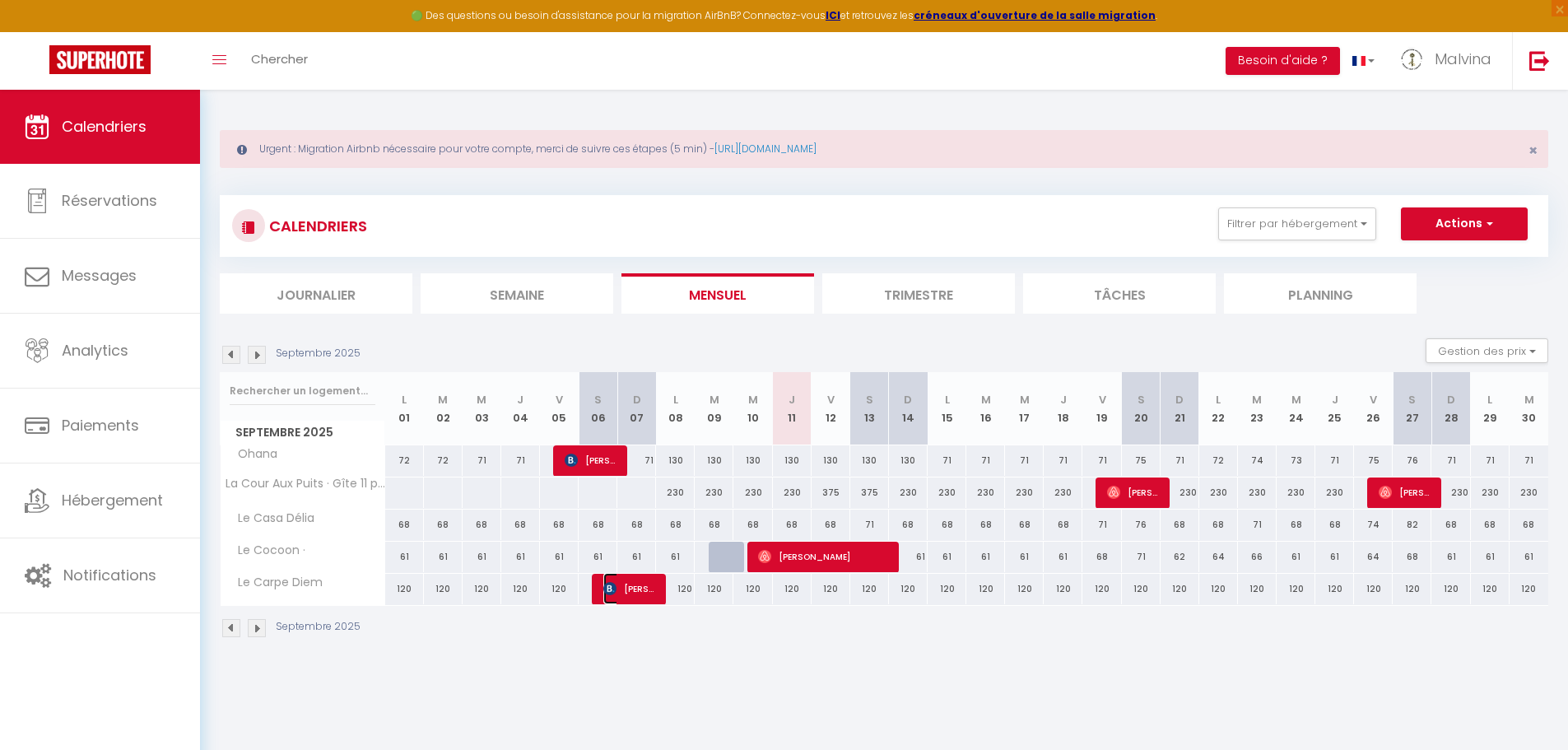
select select "1"
select select
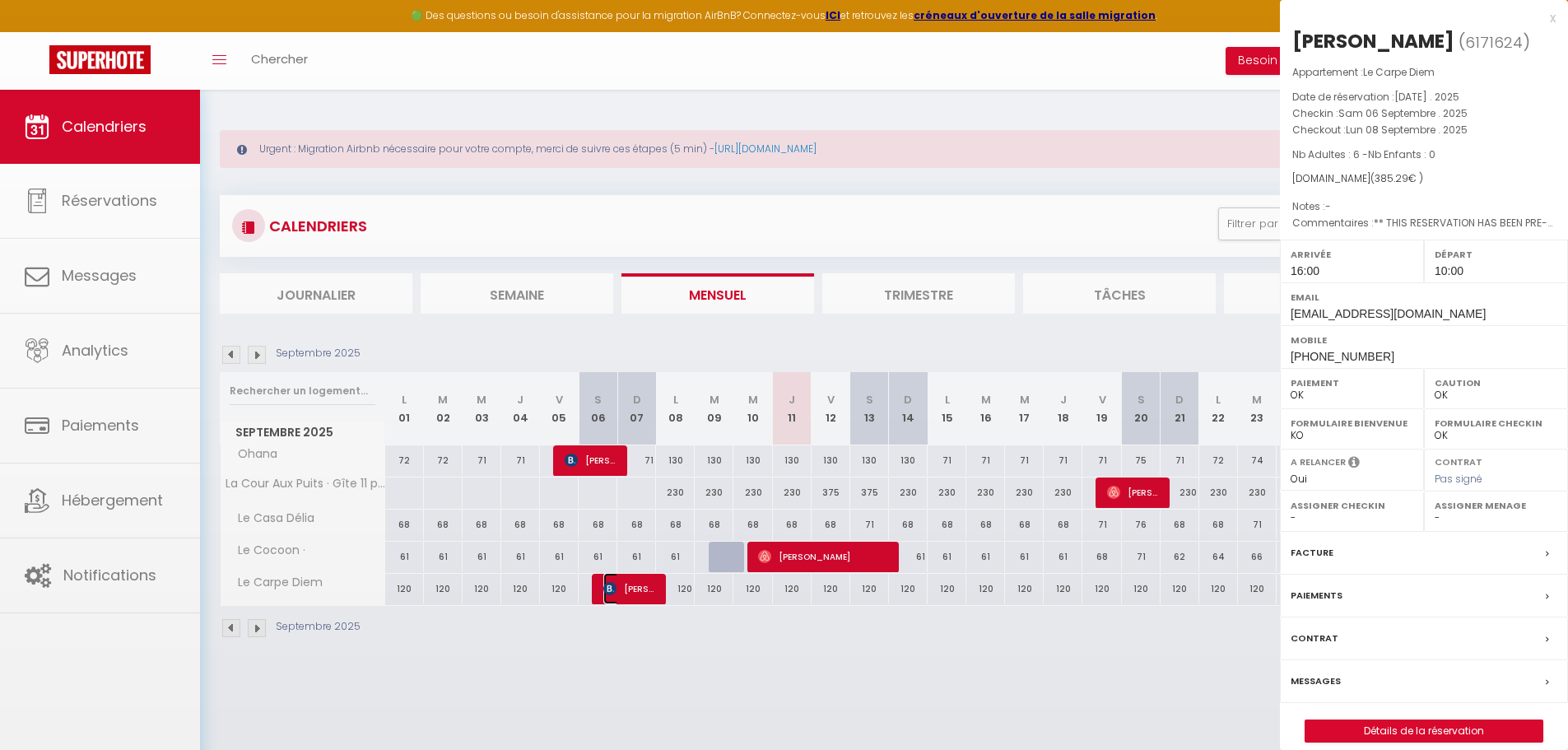
select select "51564"
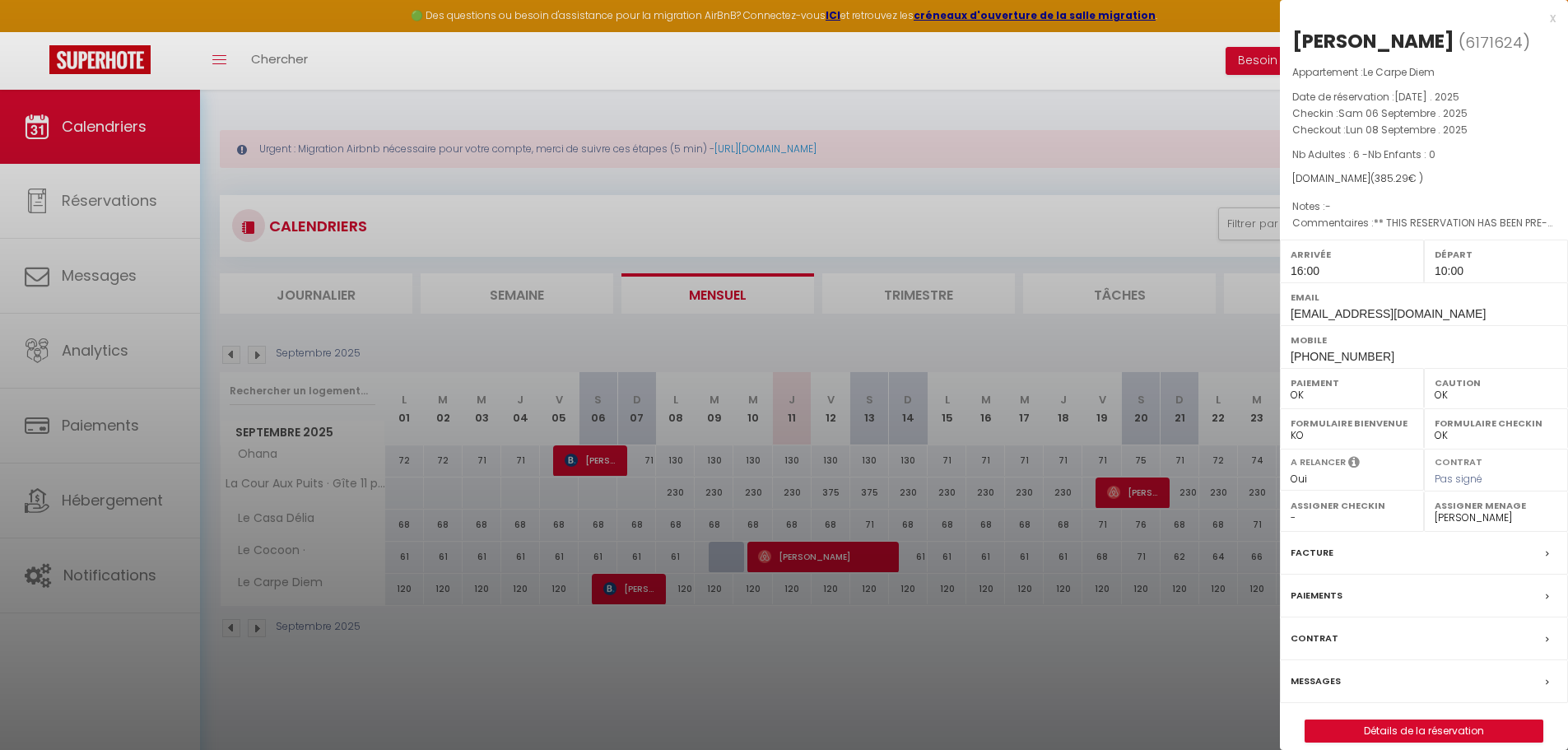
click at [1312, 591] on label "Paiements" at bounding box center [1316, 596] width 52 height 18
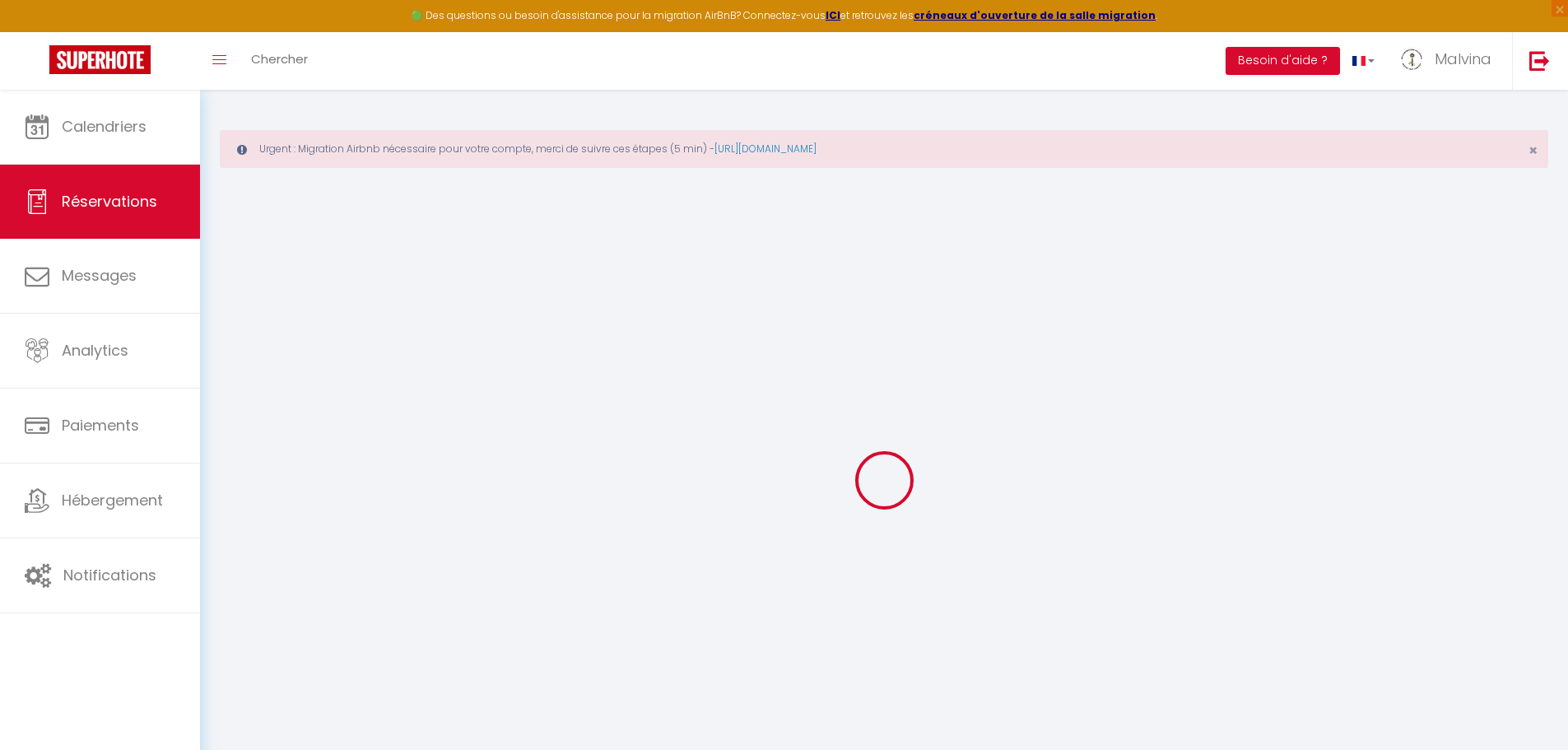
select select
checkbox input "false"
type textarea "** THIS RESERVATION HAS BEEN PRE-PAID ** BOOKING NOTE : Payment charge is EUR 5…"
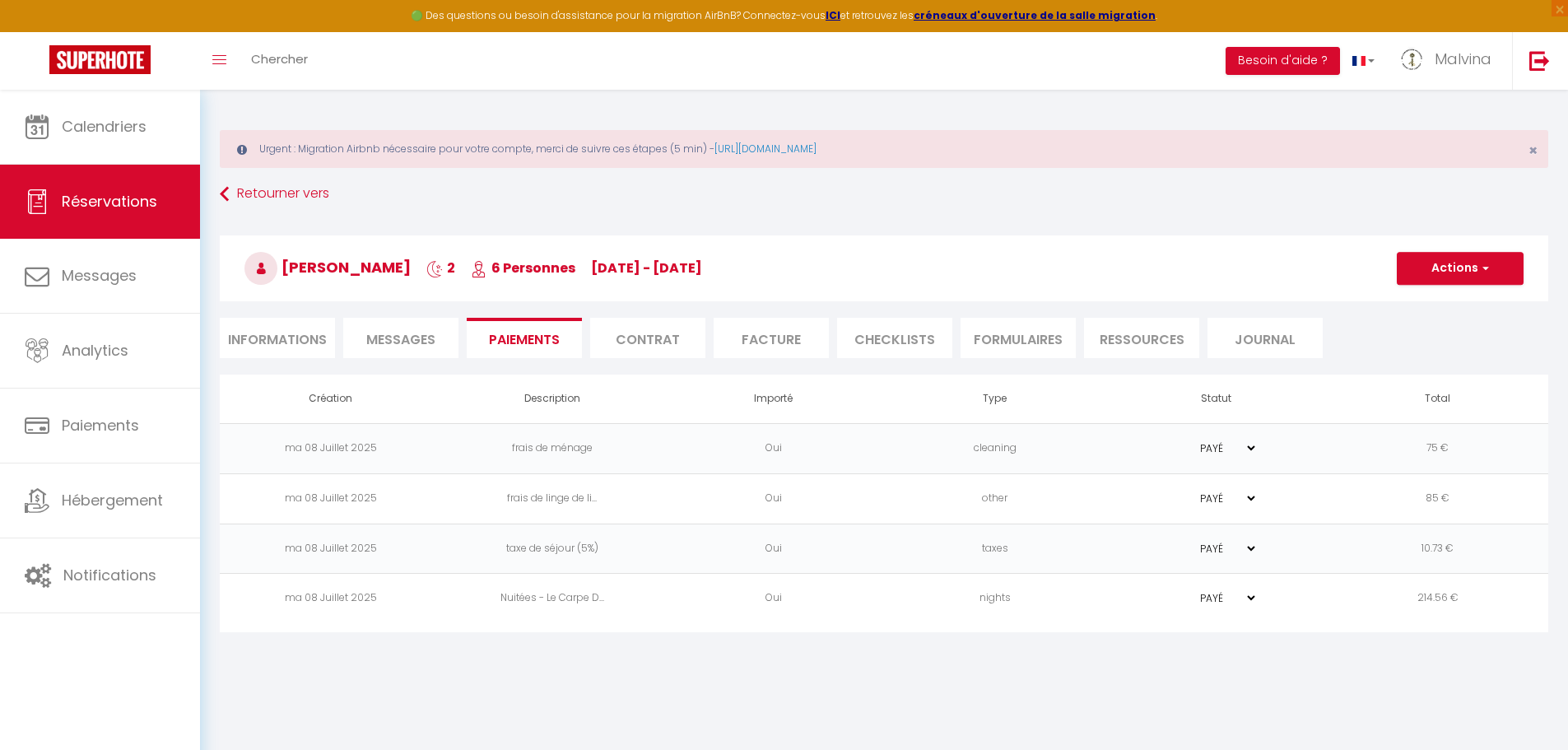
click at [1105, 602] on td "nights" at bounding box center [995, 599] width 222 height 50
